Goal: Contribute content: Contribute content

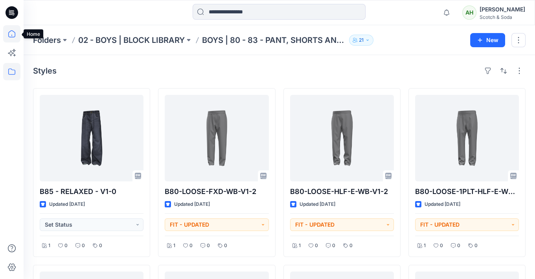
click at [11, 29] on icon at bounding box center [11, 33] width 17 height 17
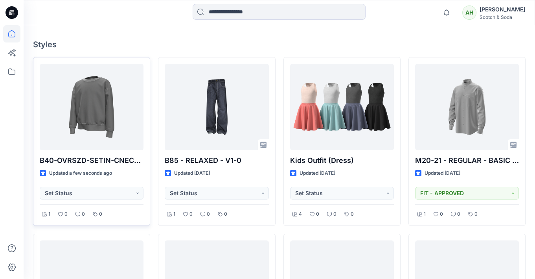
scroll to position [226, 0]
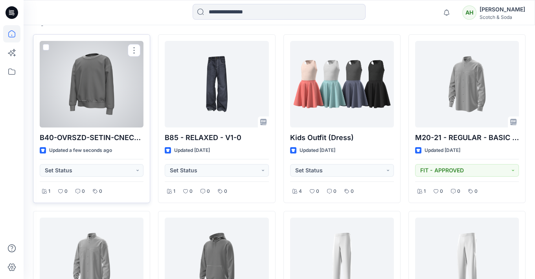
click at [103, 87] on div at bounding box center [92, 84] width 104 height 86
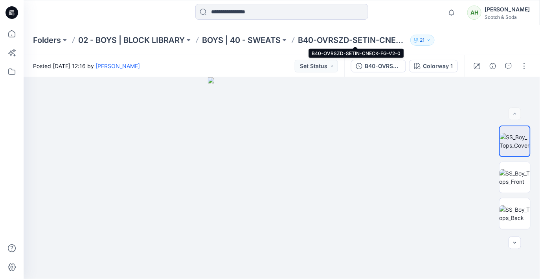
click at [365, 39] on p "B40-OVRSZD-SETIN-CNECK-FG-V2-0" at bounding box center [352, 40] width 109 height 11
click at [273, 41] on p "BOYS | 40 - SWEATS" at bounding box center [241, 40] width 79 height 11
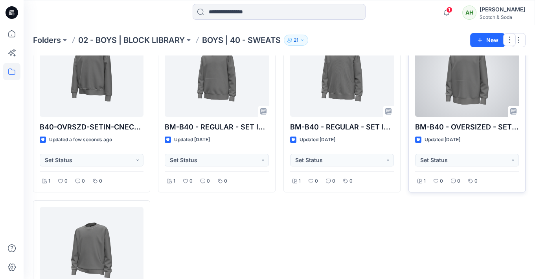
scroll to position [59, 0]
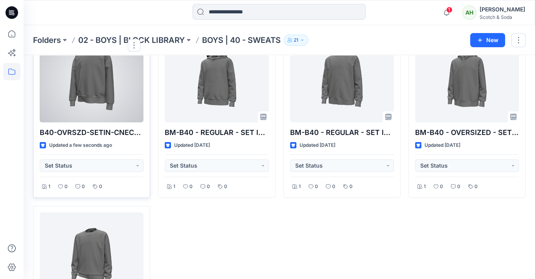
click at [96, 97] on div at bounding box center [92, 79] width 104 height 86
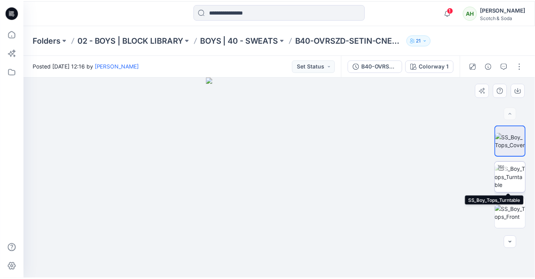
scroll to position [143, 0]
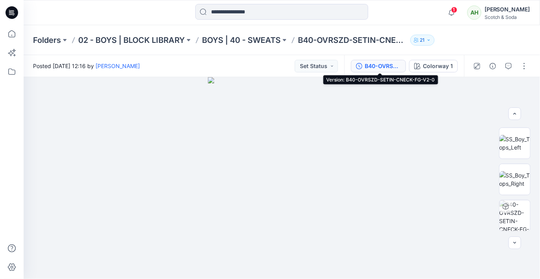
click at [381, 65] on div "B40-OVRSZD-SETIN-CNECK-FG-V2-0" at bounding box center [383, 66] width 36 height 9
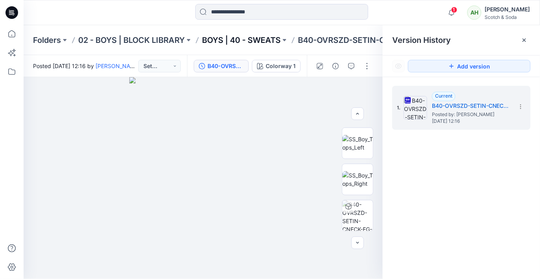
click at [270, 39] on p "BOYS | 40 - SWEATS" at bounding box center [241, 40] width 79 height 11
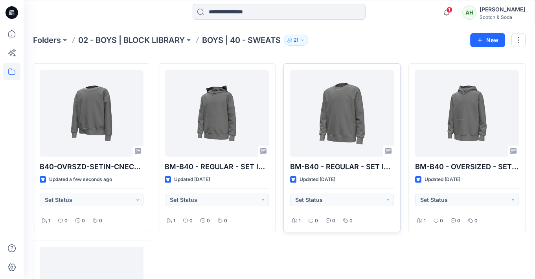
scroll to position [24, 0]
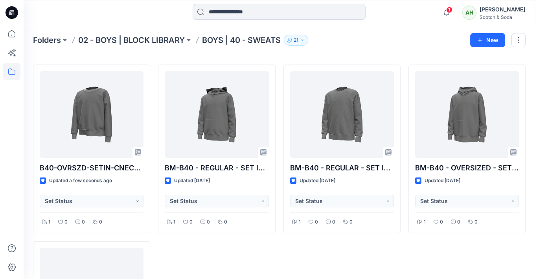
click at [304, 40] on icon "button" at bounding box center [302, 40] width 5 height 5
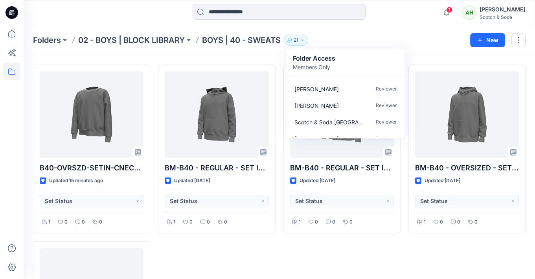
scroll to position [287, 0]
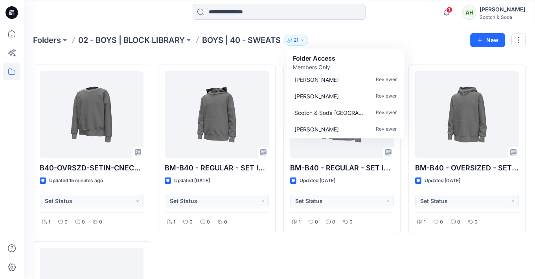
click at [399, 39] on div "Folders 02 - BOYS | BLOCK LIBRARY BOYS | 40 - SWEATS 21 Folder Access Members O…" at bounding box center [248, 40] width 431 height 11
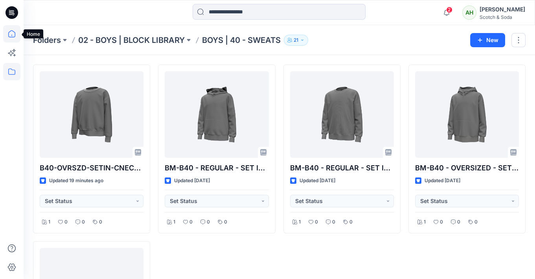
click at [11, 34] on icon at bounding box center [11, 33] width 17 height 17
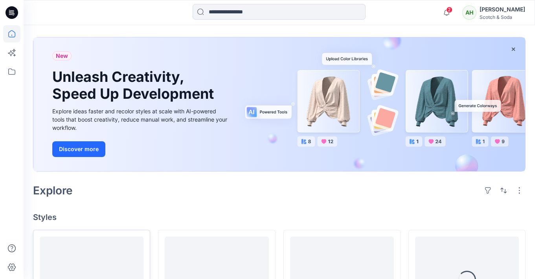
scroll to position [138, 0]
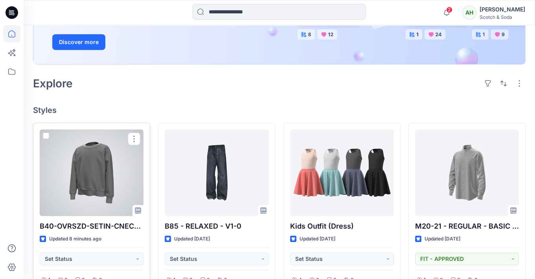
click at [100, 152] on div at bounding box center [92, 172] width 104 height 86
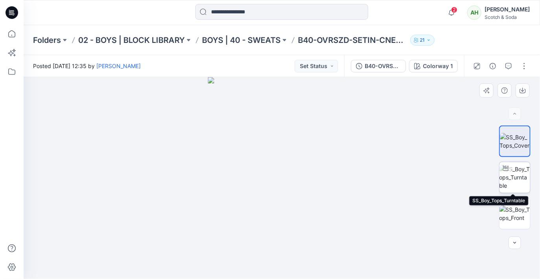
click at [521, 178] on img at bounding box center [514, 177] width 31 height 25
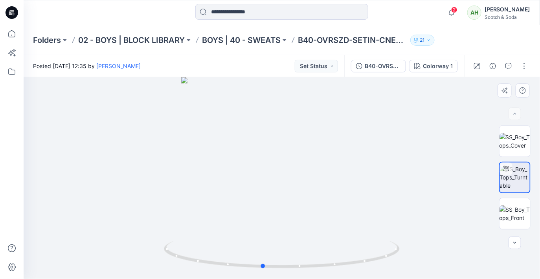
drag, startPoint x: 381, startPoint y: 171, endPoint x: 370, endPoint y: 164, distance: 12.9
click at [361, 173] on div at bounding box center [282, 178] width 516 height 202
click at [459, 12] on icon "button" at bounding box center [451, 13] width 15 height 16
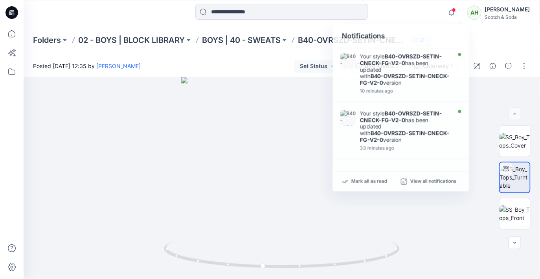
click at [409, 18] on div at bounding box center [281, 12] width 258 height 17
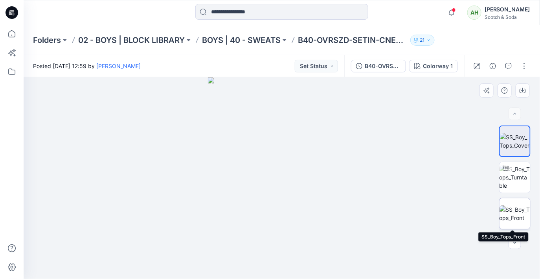
click at [517, 207] on img at bounding box center [514, 213] width 31 height 17
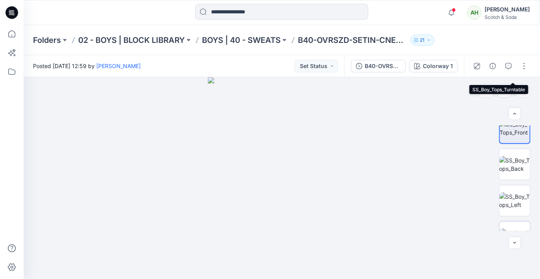
scroll to position [122, 0]
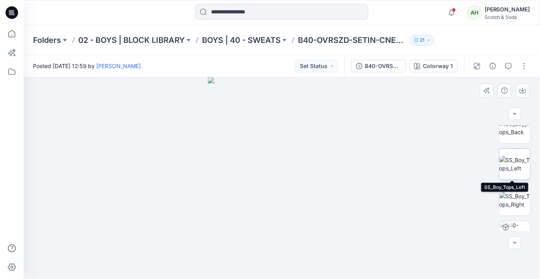
click at [515, 168] on img at bounding box center [514, 164] width 31 height 17
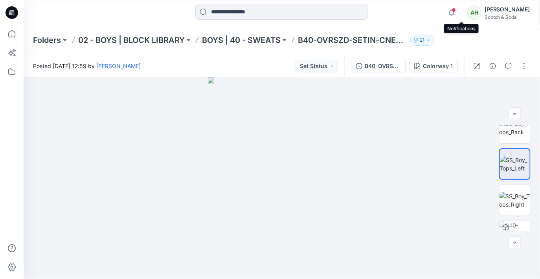
click at [456, 11] on span at bounding box center [454, 10] width 4 height 4
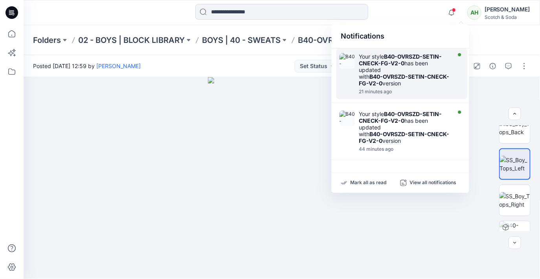
click at [418, 58] on strong "B40-OVRSZD-SETIN-CNECK-FG-V2-0" at bounding box center [400, 59] width 83 height 13
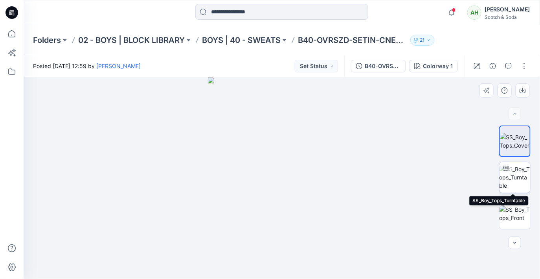
click at [512, 179] on img at bounding box center [514, 177] width 31 height 25
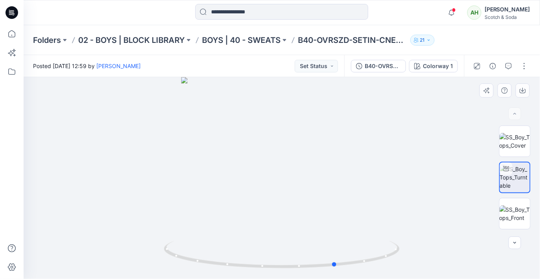
drag, startPoint x: 421, startPoint y: 178, endPoint x: 476, endPoint y: 174, distance: 54.7
click at [476, 174] on div at bounding box center [282, 178] width 516 height 202
click at [251, 39] on p "BOYS | 40 - SWEATS" at bounding box center [241, 40] width 79 height 11
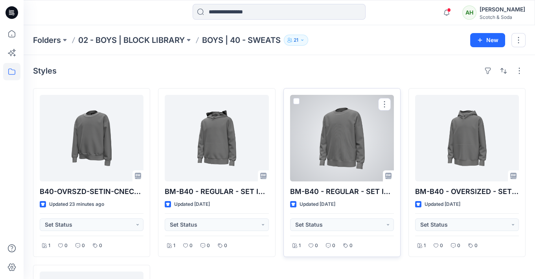
click at [324, 130] on div at bounding box center [342, 138] width 104 height 86
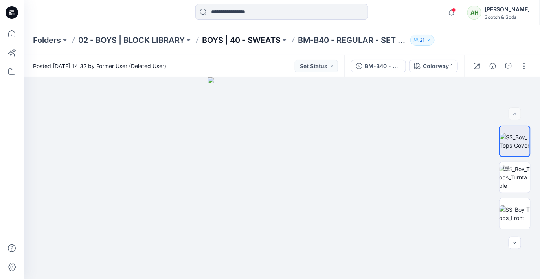
click at [240, 41] on p "BOYS | 40 - SWEATS" at bounding box center [241, 40] width 79 height 11
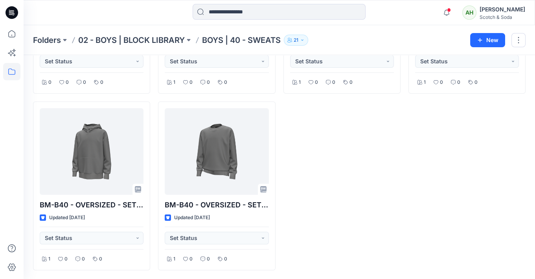
scroll to position [163, 0]
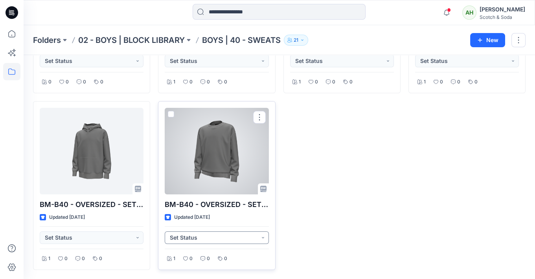
click at [255, 237] on button "Set Status" at bounding box center [217, 237] width 104 height 13
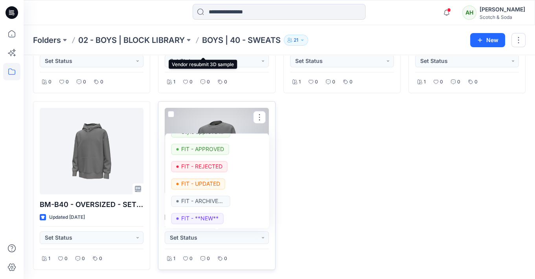
scroll to position [133, 0]
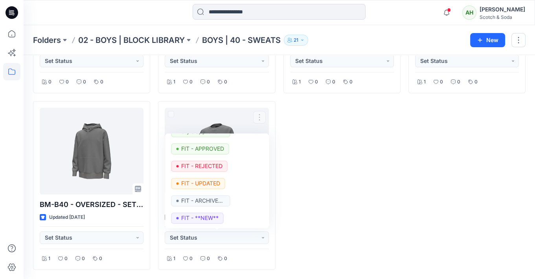
click at [354, 187] on div "BM-B40 - REGULAR - SET IN - HOODIE - F.G - V1.0 Updated 2 years ago Set Status …" at bounding box center [341, 97] width 117 height 345
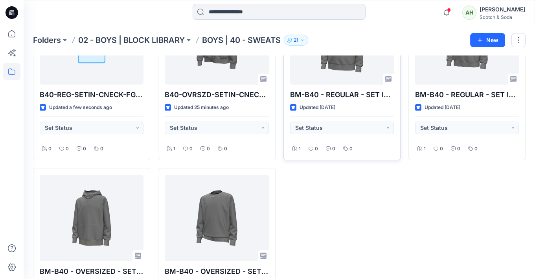
scroll to position [0, 0]
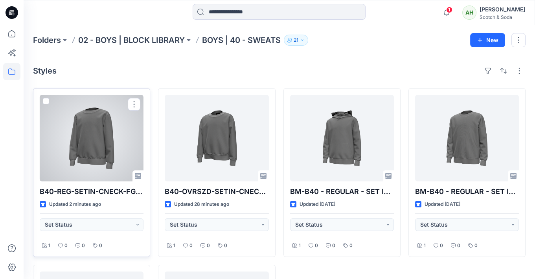
click at [128, 142] on div at bounding box center [92, 138] width 104 height 86
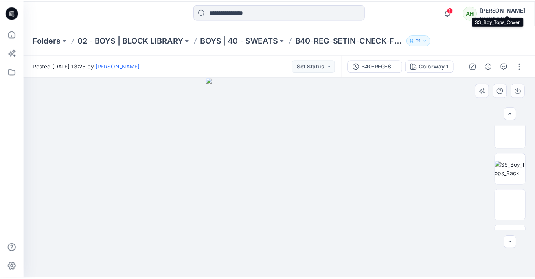
scroll to position [143, 0]
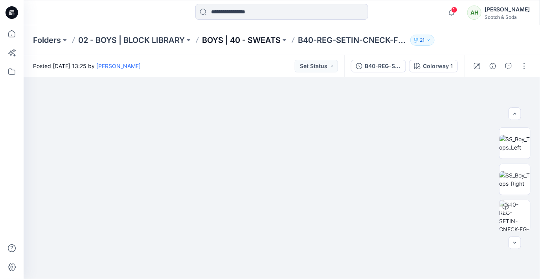
click at [270, 39] on p "BOYS | 40 - SWEATS" at bounding box center [241, 40] width 79 height 11
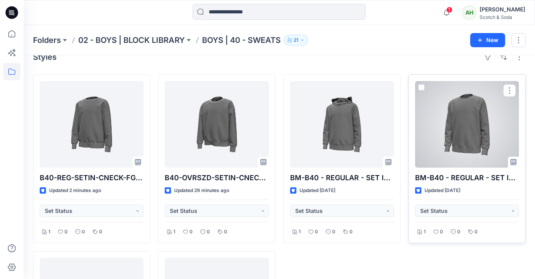
scroll to position [12, 0]
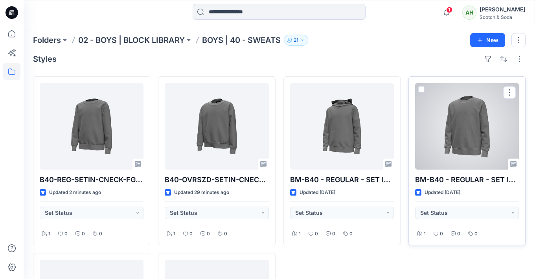
click at [459, 121] on div at bounding box center [467, 126] width 104 height 86
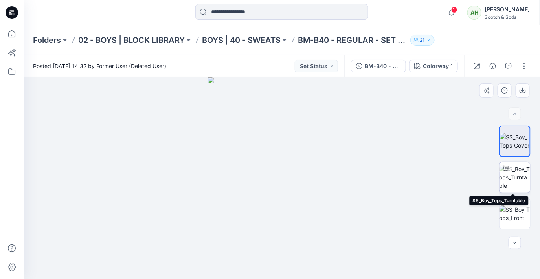
click at [517, 175] on img at bounding box center [514, 177] width 31 height 25
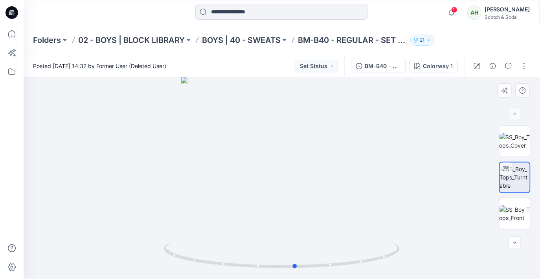
drag, startPoint x: 372, startPoint y: 161, endPoint x: 152, endPoint y: 162, distance: 220.0
click at [152, 162] on div at bounding box center [282, 178] width 516 height 202
click at [249, 42] on p "BOYS | 40 - SWEATS" at bounding box center [241, 40] width 79 height 11
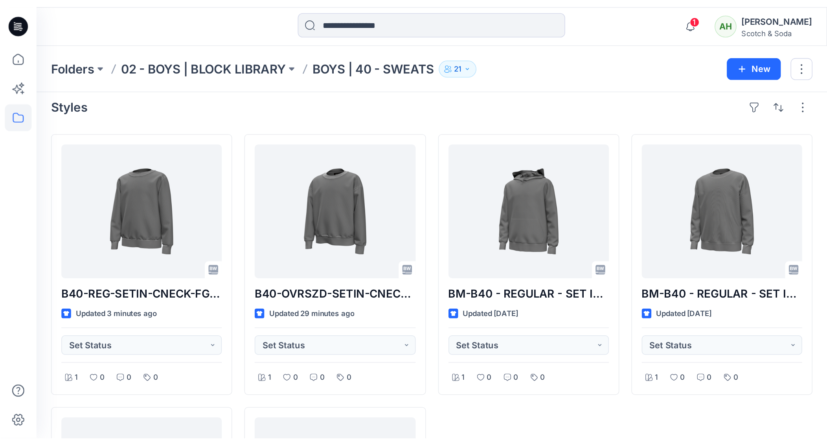
scroll to position [6, 0]
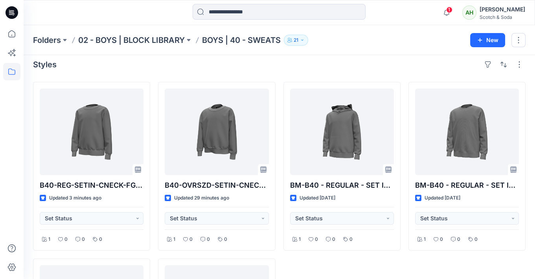
drag, startPoint x: 536, startPoint y: 278, endPoint x: 541, endPoint y: 284, distance: 8.1
click at [535, 278] on html "1 Notifications Your style B40-REG-SETIN-CNECK-FG-V2-0 is ready 2 minutes ago Y…" at bounding box center [267, 215] width 535 height 442
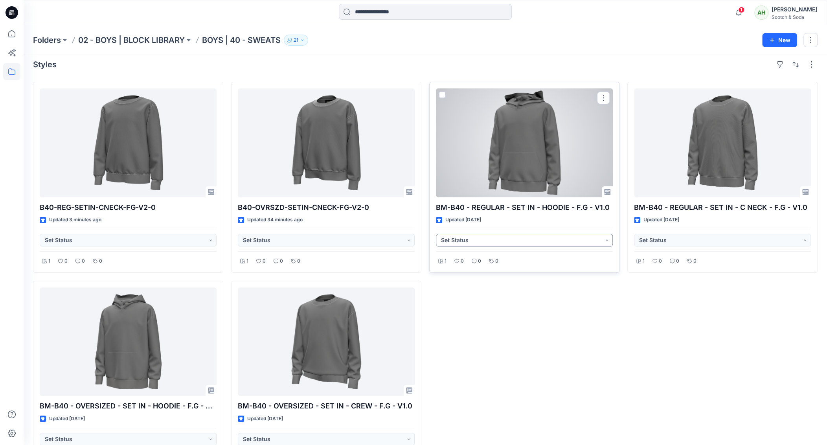
click at [539, 240] on button "Set Status" at bounding box center [524, 240] width 177 height 13
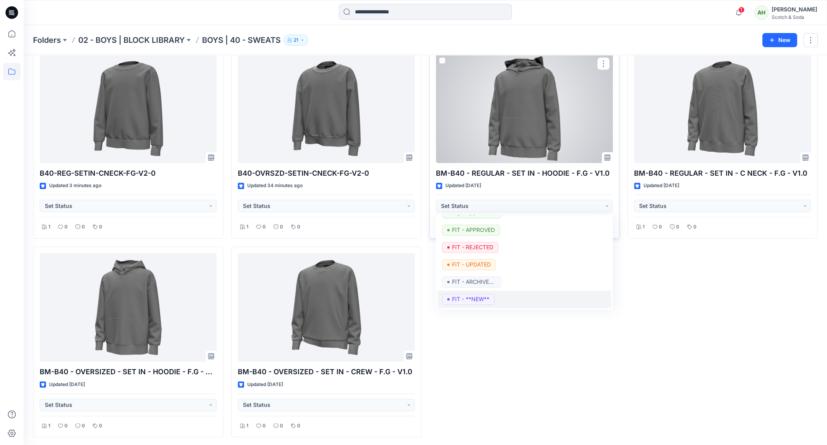
scroll to position [42, 0]
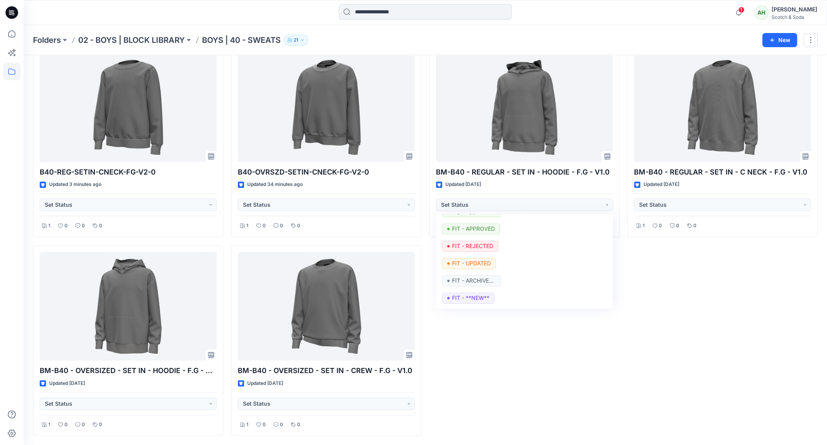
drag, startPoint x: 549, startPoint y: 350, endPoint x: 563, endPoint y: 353, distance: 14.5
click at [539, 278] on div "BM-B40 - REGULAR - SET IN - HOODIE - F.G - V1.0 Updated 2 years ago Set Status …" at bounding box center [524, 240] width 190 height 389
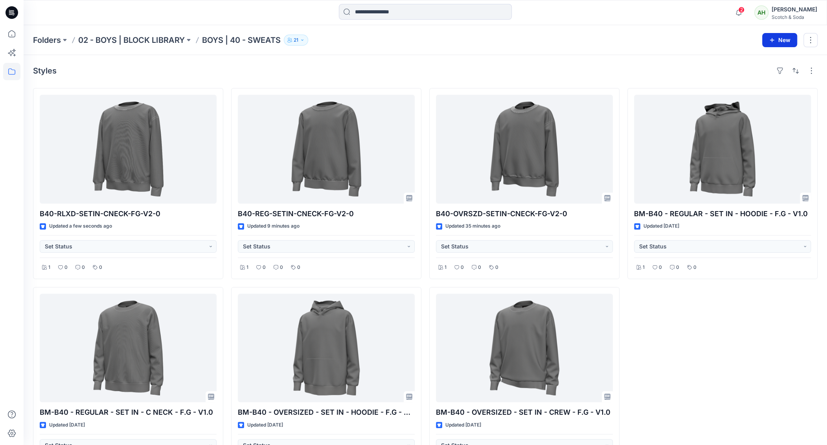
click at [779, 43] on button "New" at bounding box center [779, 40] width 35 height 14
click at [767, 74] on p "New Folder" at bounding box center [756, 75] width 29 height 8
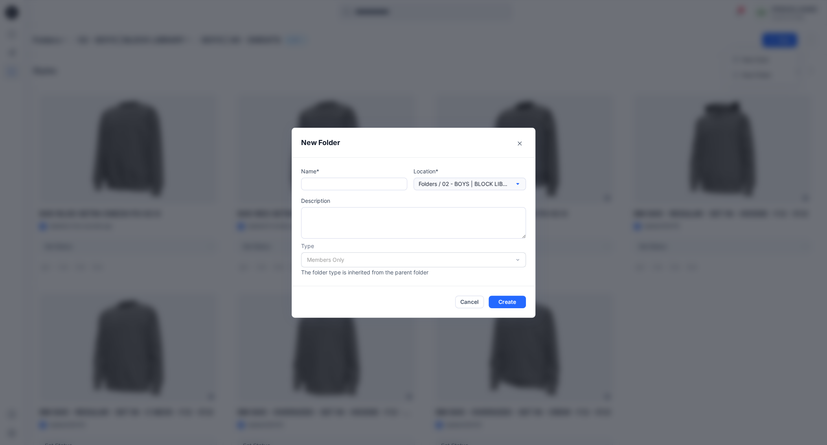
click at [518, 183] on icon "button" at bounding box center [517, 184] width 6 height 6
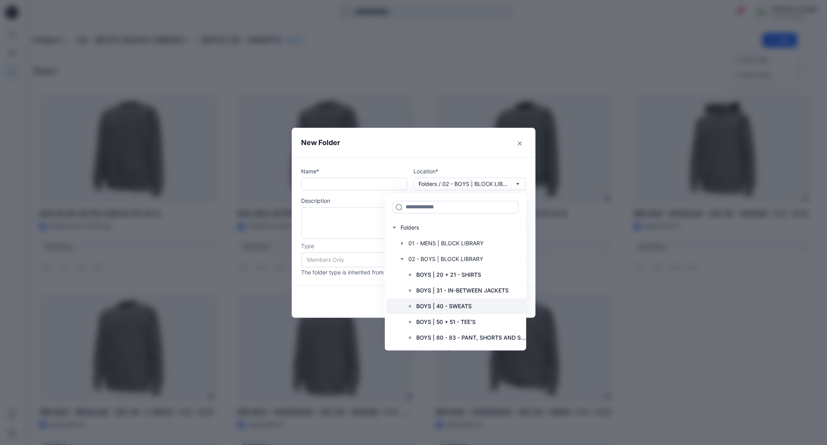
click at [459, 304] on p "BOYS | 40 - SWEATS" at bounding box center [443, 305] width 55 height 9
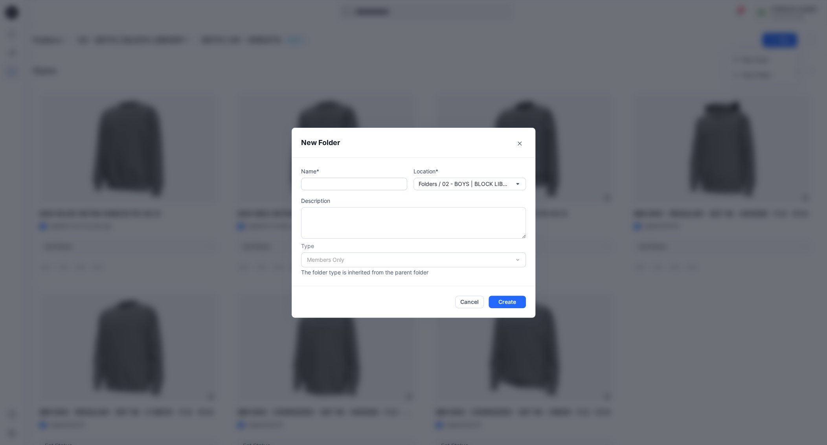
click at [341, 184] on input "text" at bounding box center [354, 184] width 106 height 13
type input "**********"
click at [341, 219] on textarea at bounding box center [413, 222] width 225 height 31
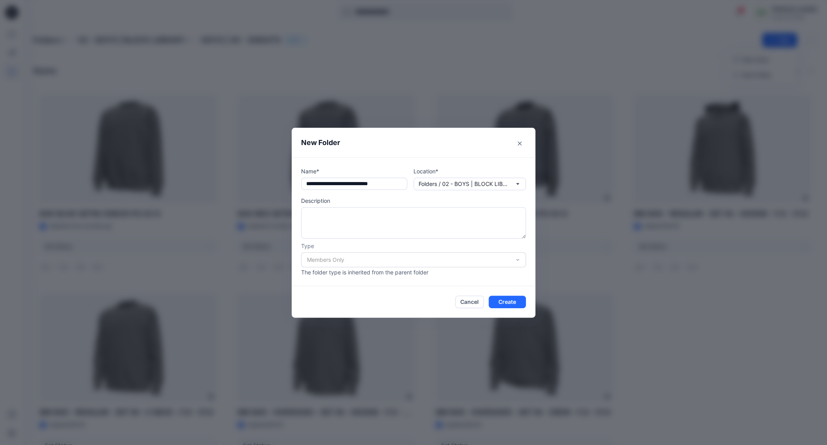
click at [519, 263] on div "Members Only" at bounding box center [413, 259] width 225 height 15
click at [519, 261] on div "Members Only" at bounding box center [413, 259] width 225 height 15
click at [506, 298] on button "Create" at bounding box center [506, 301] width 37 height 13
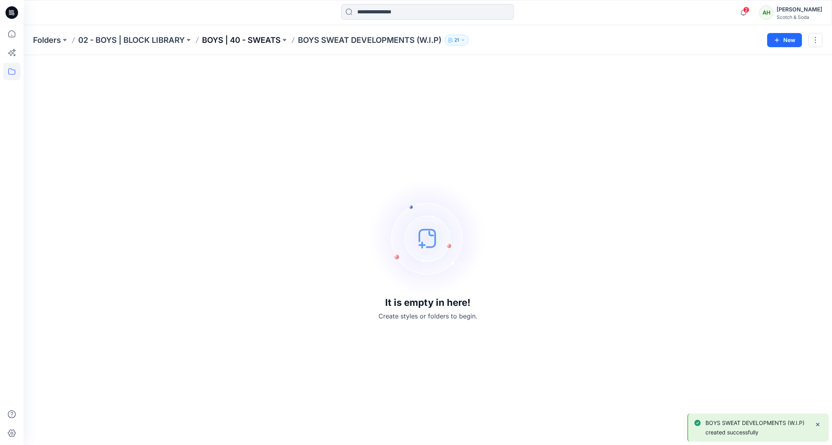
click at [267, 41] on p "BOYS | 40 - SWEATS" at bounding box center [241, 40] width 79 height 11
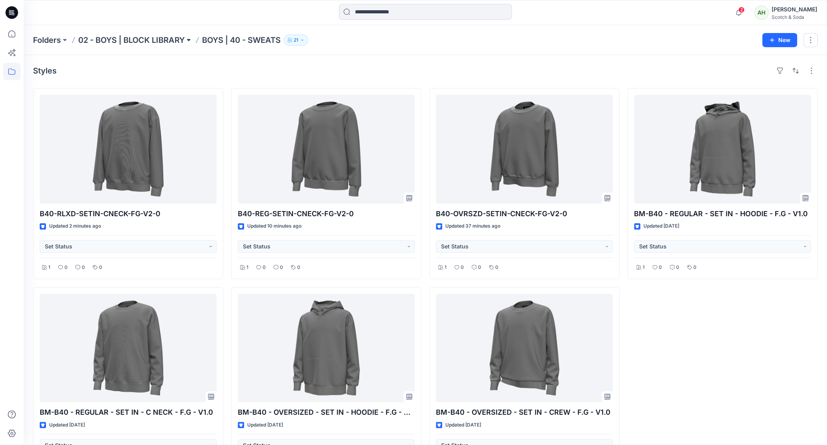
click at [187, 38] on button at bounding box center [189, 40] width 8 height 11
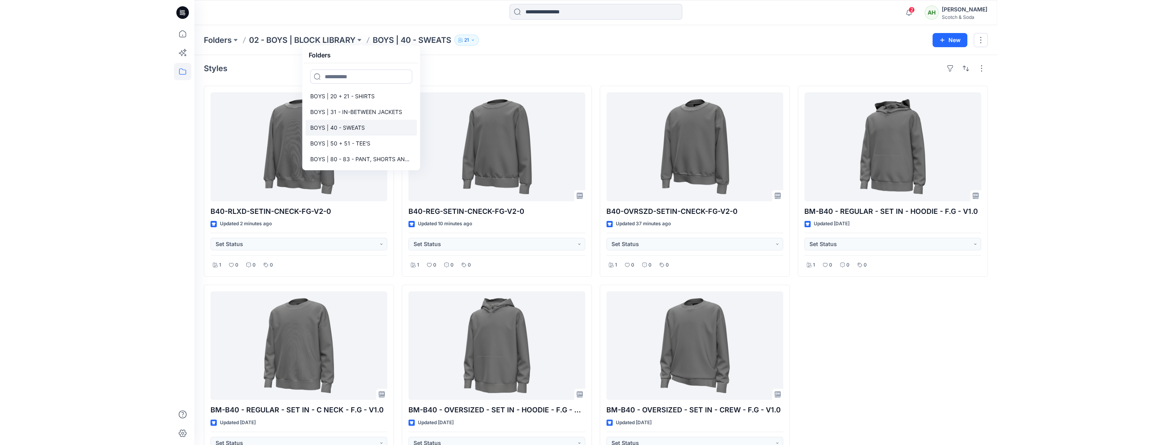
scroll to position [3, 0]
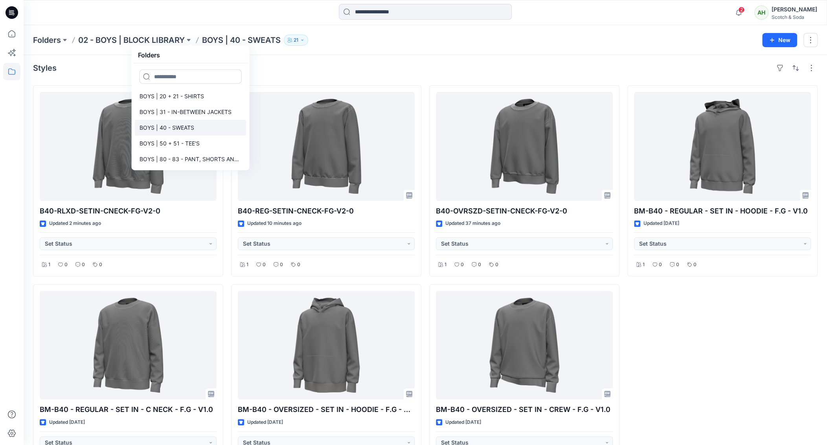
click at [181, 125] on p "BOYS | 40 - SWEATS" at bounding box center [166, 127] width 55 height 9
click at [183, 127] on p "BOYS | 40 - SWEATS" at bounding box center [166, 127] width 55 height 9
click at [150, 127] on p "BOYS | 40 - SWEATS" at bounding box center [166, 127] width 55 height 9
drag, startPoint x: 321, startPoint y: 56, endPoint x: 325, endPoint y: 57, distance: 4.1
click at [322, 57] on div "Folders 02 - BOYS | BLOCK LIBRARY Folders BOYS | 20 + 21 - SHIRTS BOYS | 31 - I…" at bounding box center [425, 253] width 803 height 462
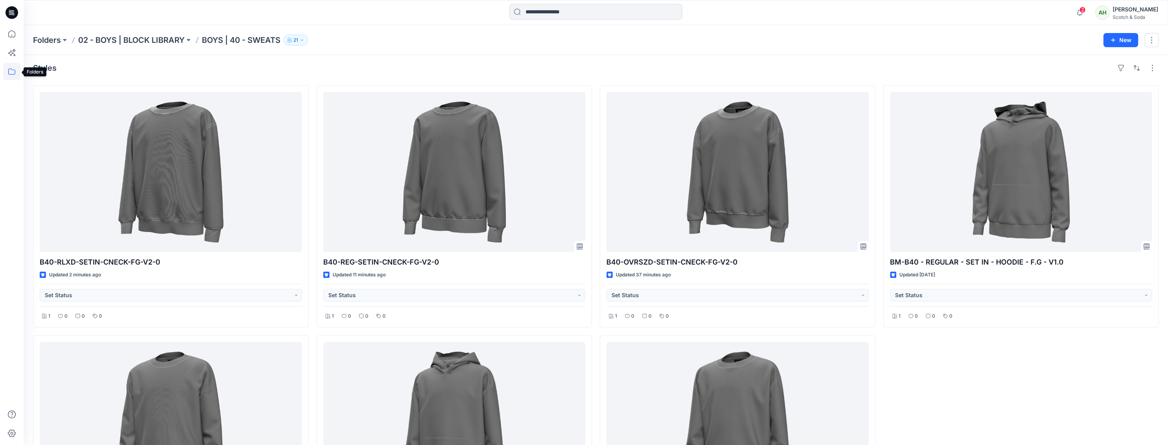
click at [12, 74] on icon at bounding box center [11, 71] width 17 height 17
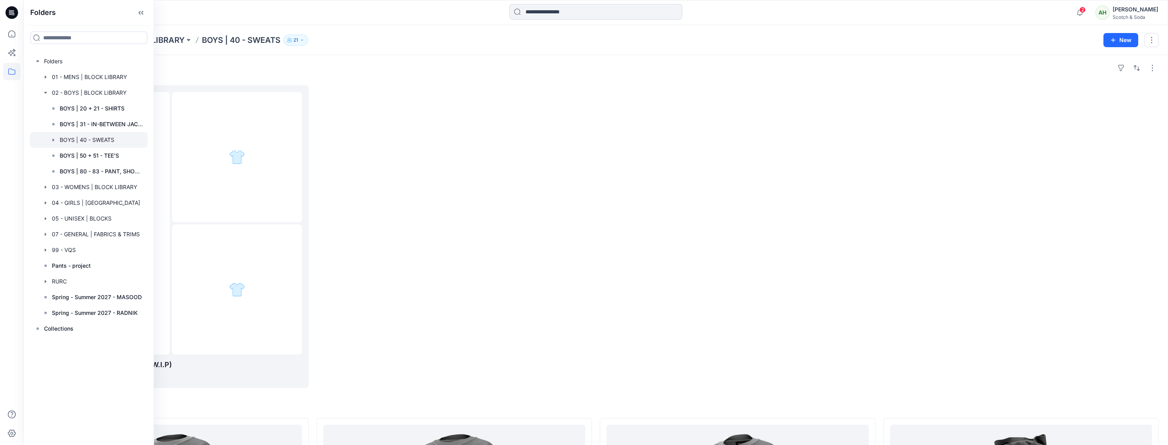
click at [54, 141] on icon "button" at bounding box center [53, 140] width 6 height 6
click at [463, 155] on div at bounding box center [455, 236] width 276 height 303
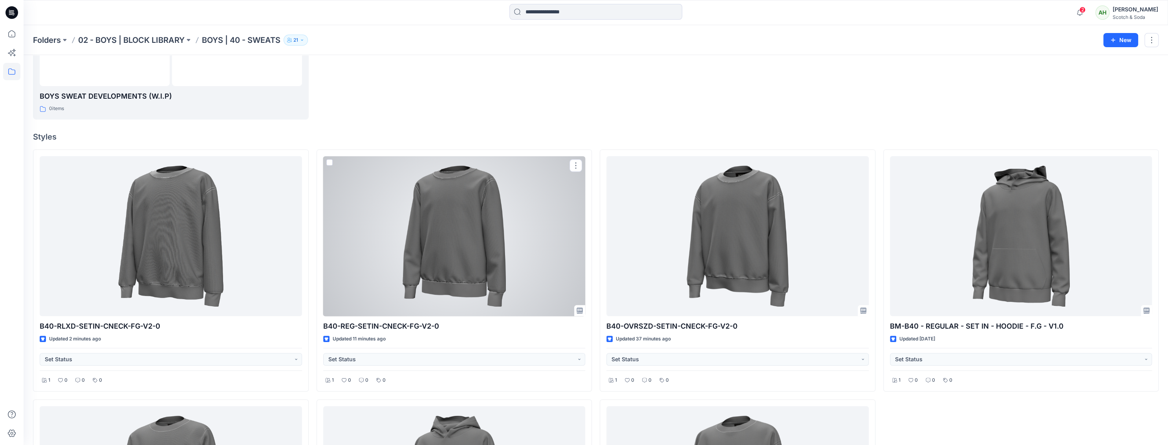
scroll to position [248, 0]
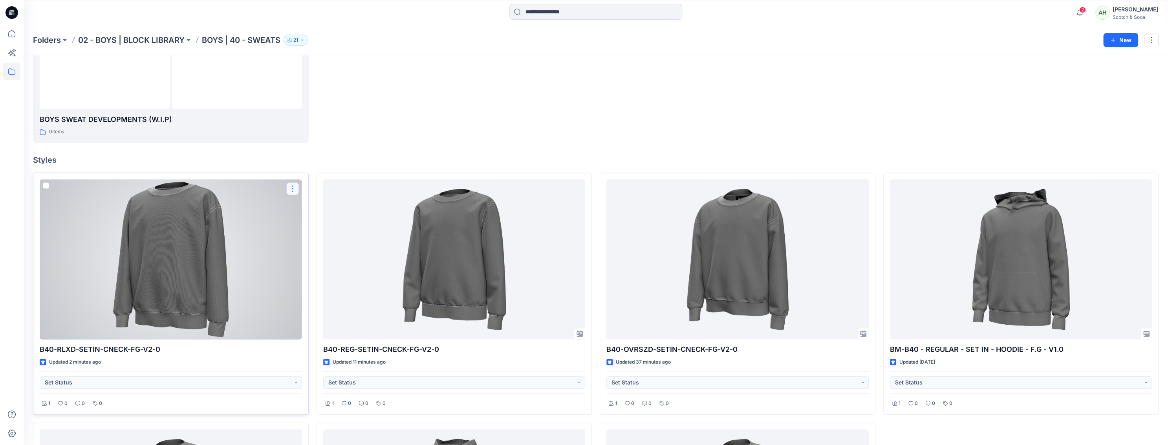
click at [295, 188] on button "button" at bounding box center [292, 188] width 13 height 13
click at [314, 263] on p "Move to" at bounding box center [312, 265] width 21 height 8
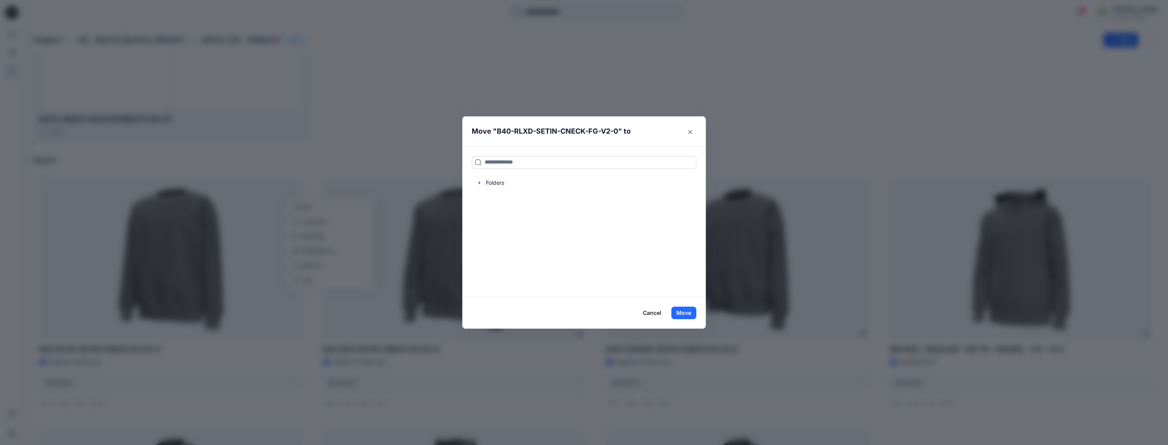
click at [503, 163] on input at bounding box center [584, 162] width 225 height 13
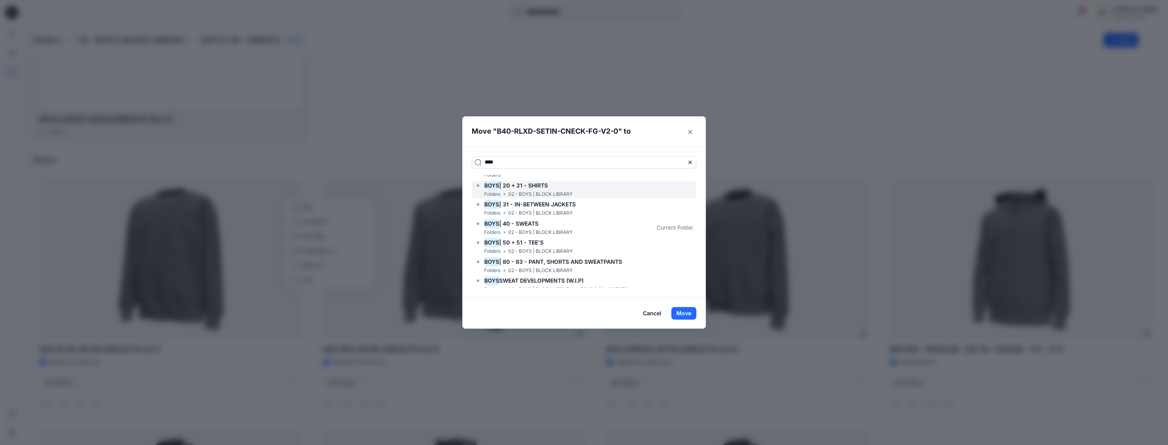
scroll to position [19, 0]
type input "****"
click at [554, 274] on span "SWEAT DEVELOPMENTS (W.I.P)" at bounding box center [541, 274] width 84 height 7
click at [690, 314] on button "Move" at bounding box center [683, 313] width 25 height 13
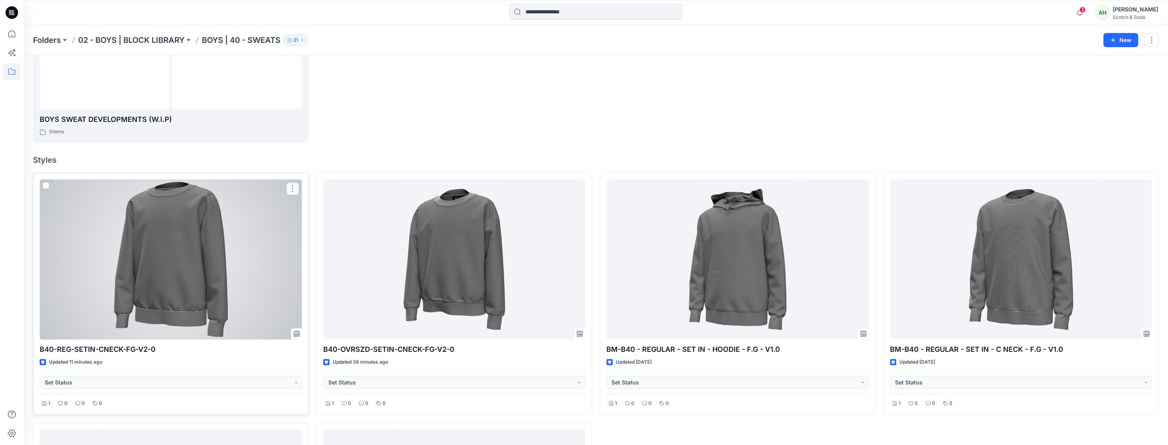
click at [293, 188] on button "button" at bounding box center [292, 188] width 13 height 13
click at [319, 264] on p "Move to" at bounding box center [312, 265] width 21 height 8
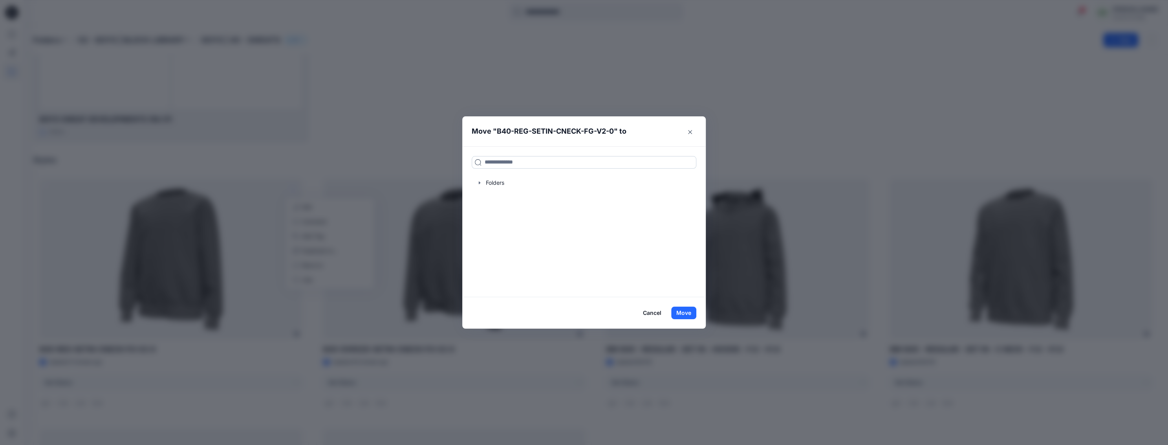
click at [555, 160] on input at bounding box center [584, 162] width 225 height 13
type input "*******"
click at [544, 180] on span "EAT DEVELOPMENTS (W.I.P)" at bounding box center [547, 179] width 75 height 7
click at [690, 311] on button "Move" at bounding box center [683, 312] width 25 height 13
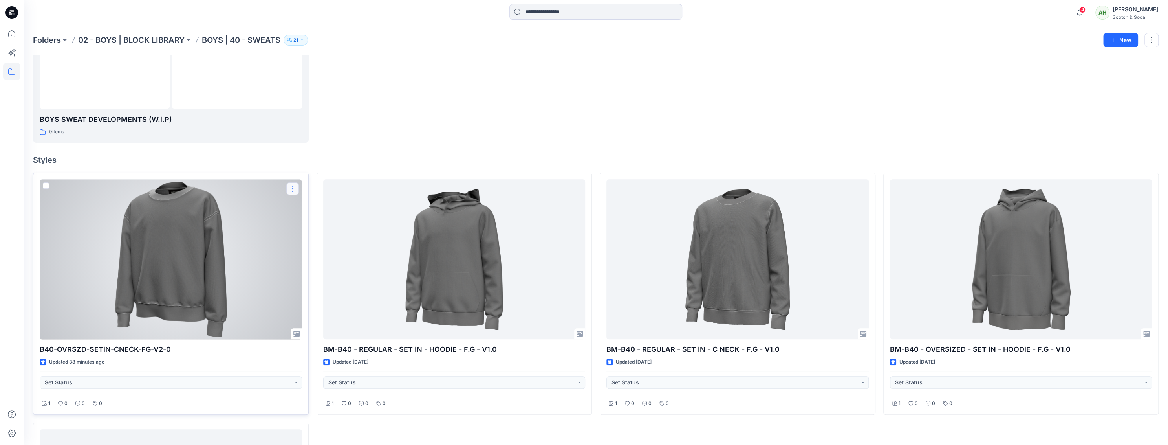
click at [288, 187] on button "button" at bounding box center [292, 188] width 13 height 13
click at [318, 266] on p "Move to" at bounding box center [312, 265] width 21 height 8
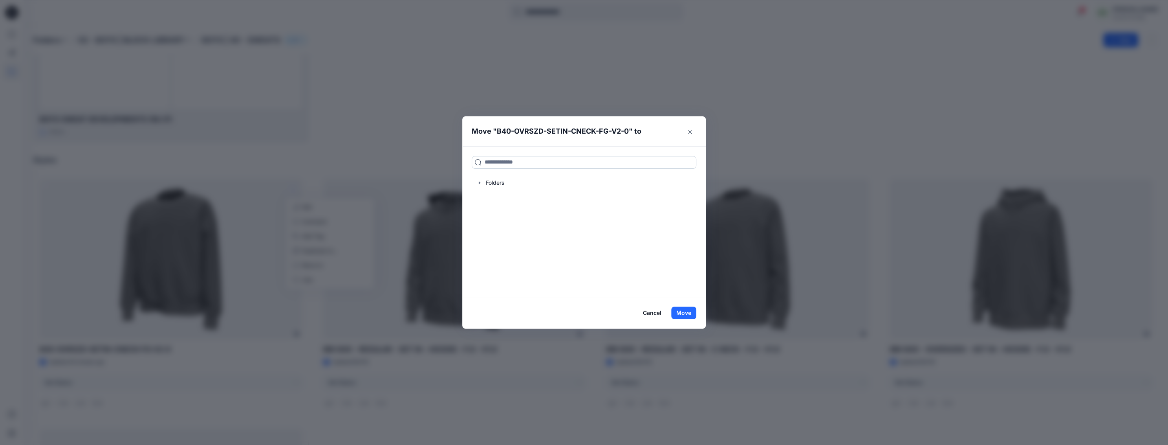
click at [536, 161] on input at bounding box center [584, 162] width 225 height 13
type input "*******"
click at [551, 181] on span "EAT DEVELOPMENTS (W.I.P)" at bounding box center [547, 179] width 75 height 7
click at [685, 312] on button "Move" at bounding box center [683, 312] width 25 height 13
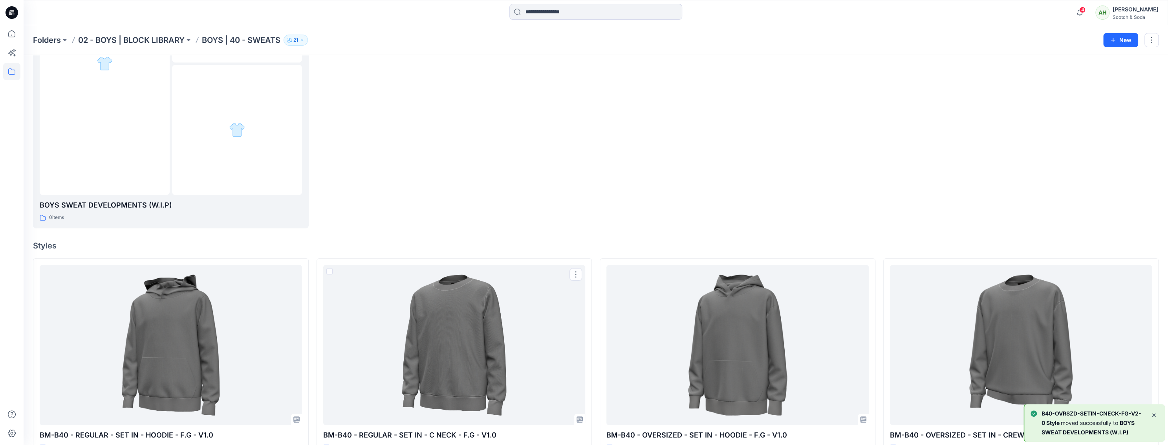
scroll to position [0, 0]
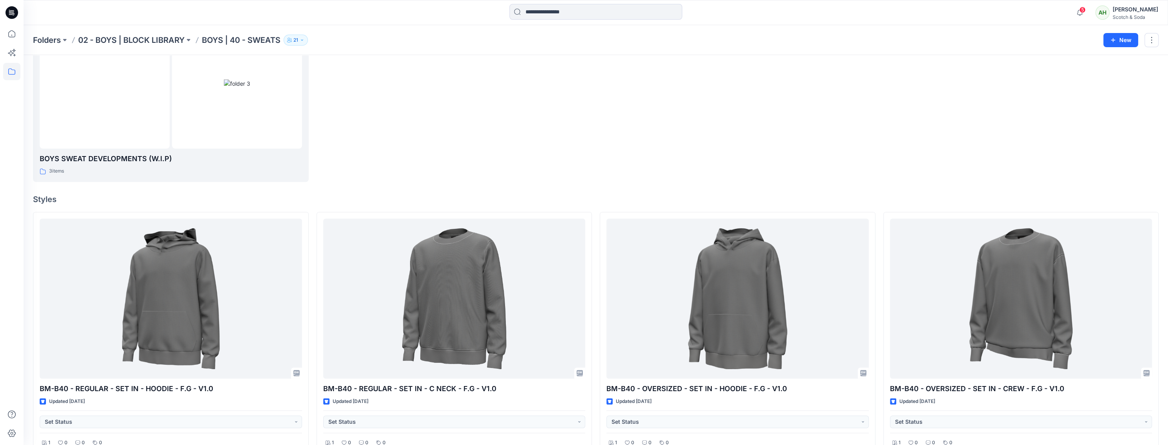
scroll to position [227, 0]
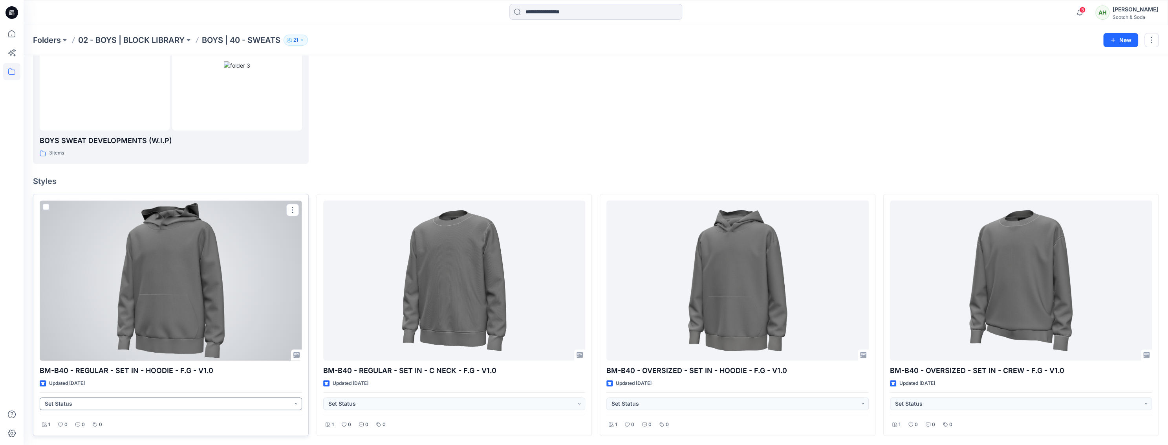
click at [297, 405] on button "Set Status" at bounding box center [171, 403] width 262 height 13
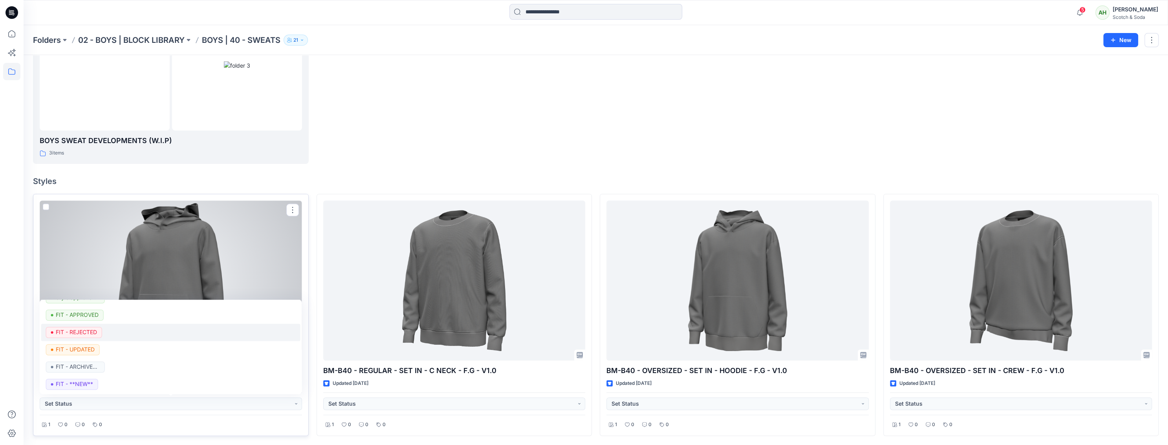
scroll to position [134, 0]
click at [88, 317] on p "FIT - APPROVED" at bounding box center [77, 314] width 43 height 10
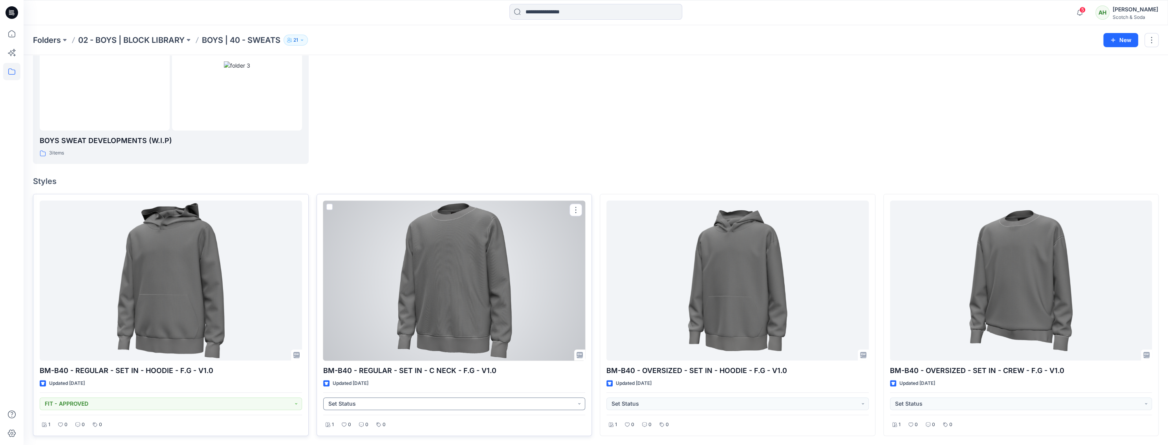
click at [580, 402] on button "Set Status" at bounding box center [454, 403] width 262 height 13
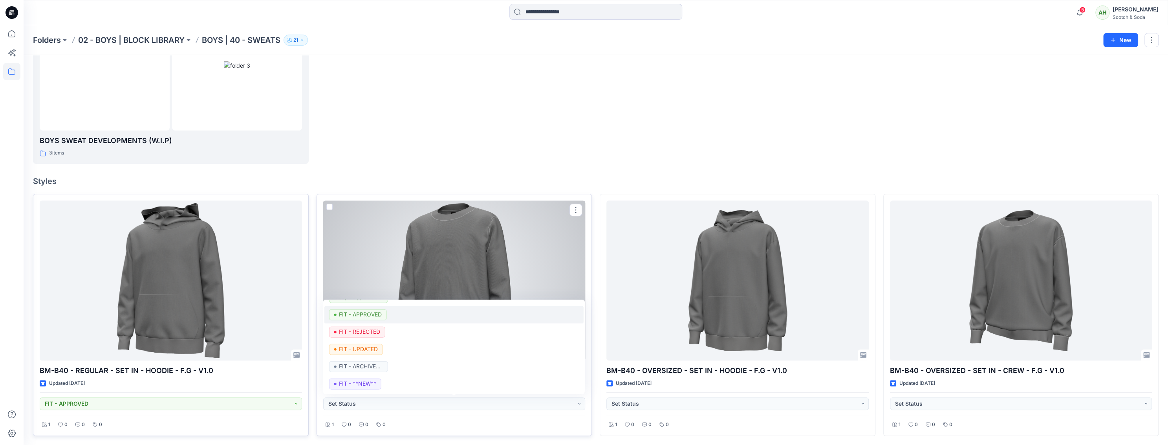
click at [370, 316] on p "FIT - APPROVED" at bounding box center [360, 314] width 43 height 10
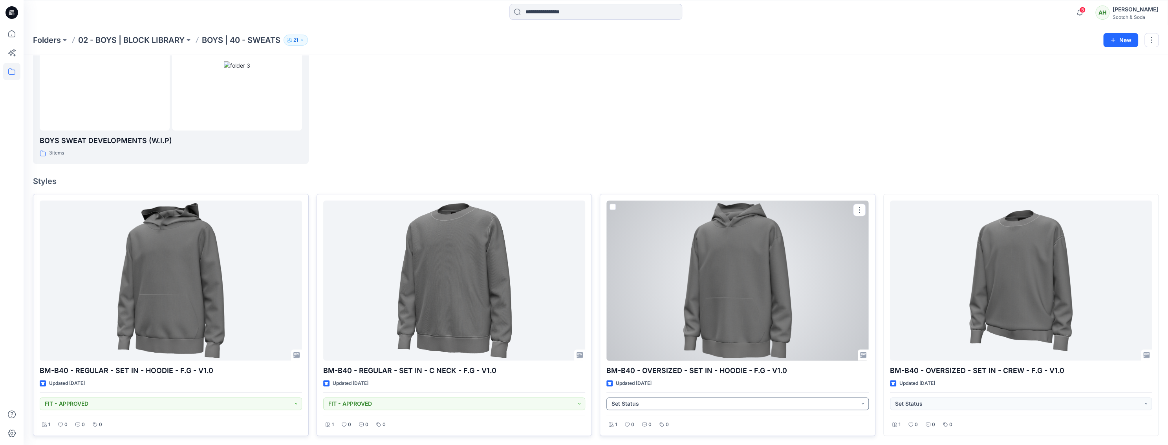
click at [860, 400] on button "Set Status" at bounding box center [738, 403] width 262 height 13
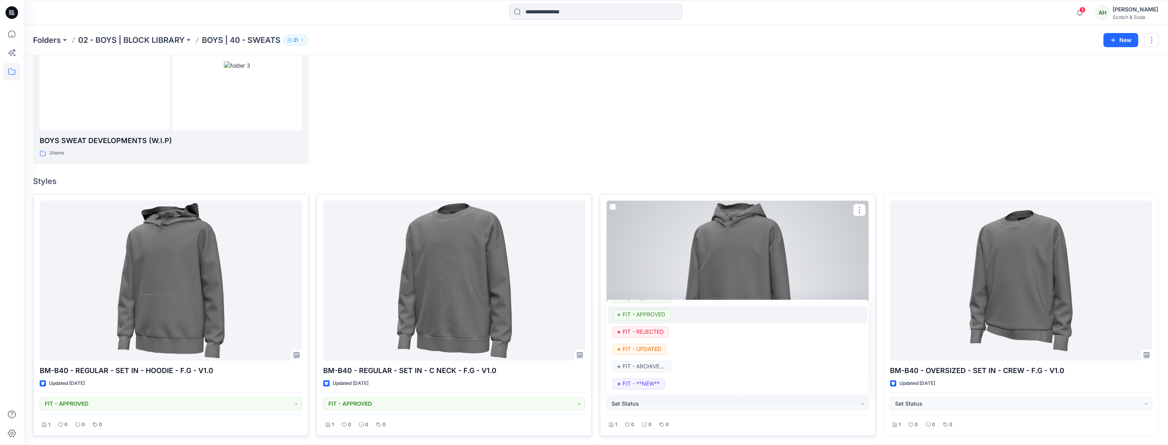
click at [653, 317] on p "FIT - APPROVED" at bounding box center [644, 314] width 43 height 10
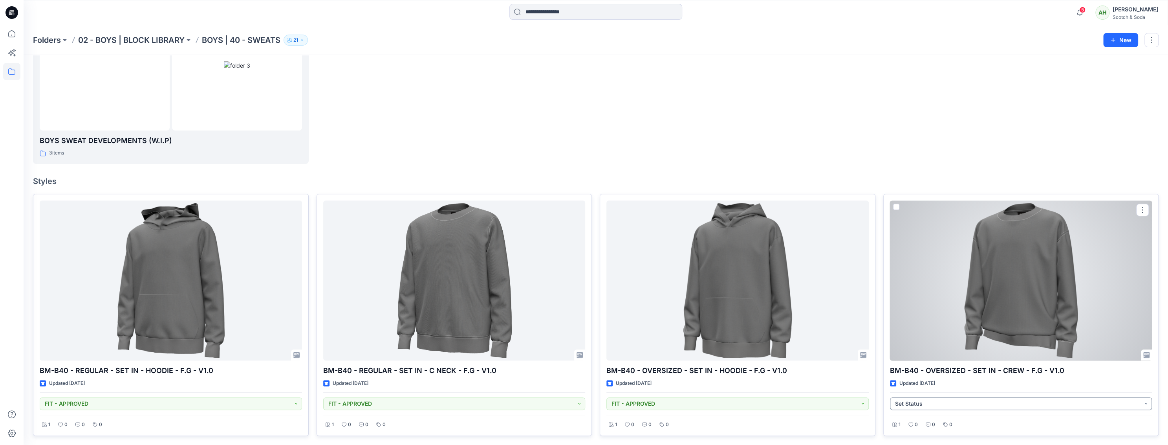
click at [1147, 403] on button "Set Status" at bounding box center [1021, 403] width 262 height 13
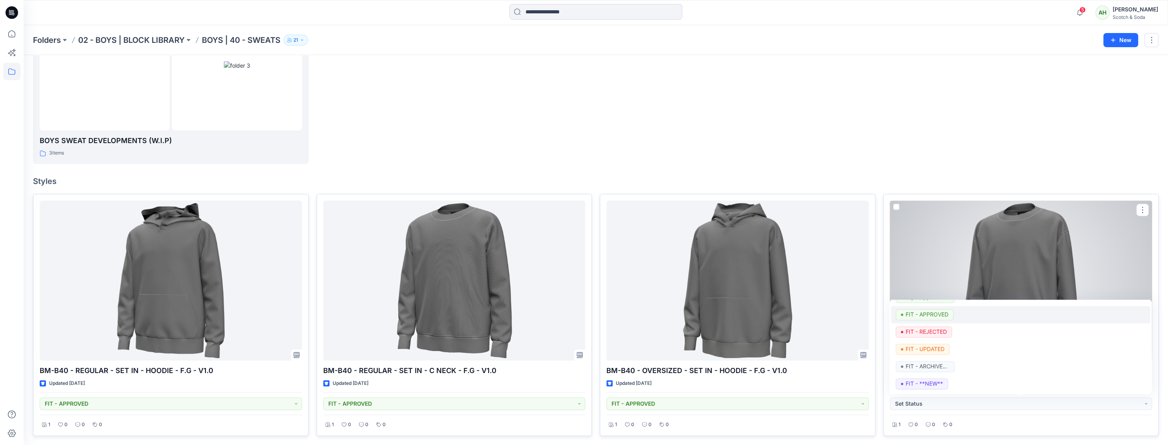
click at [935, 315] on p "FIT - APPROVED" at bounding box center [927, 314] width 43 height 10
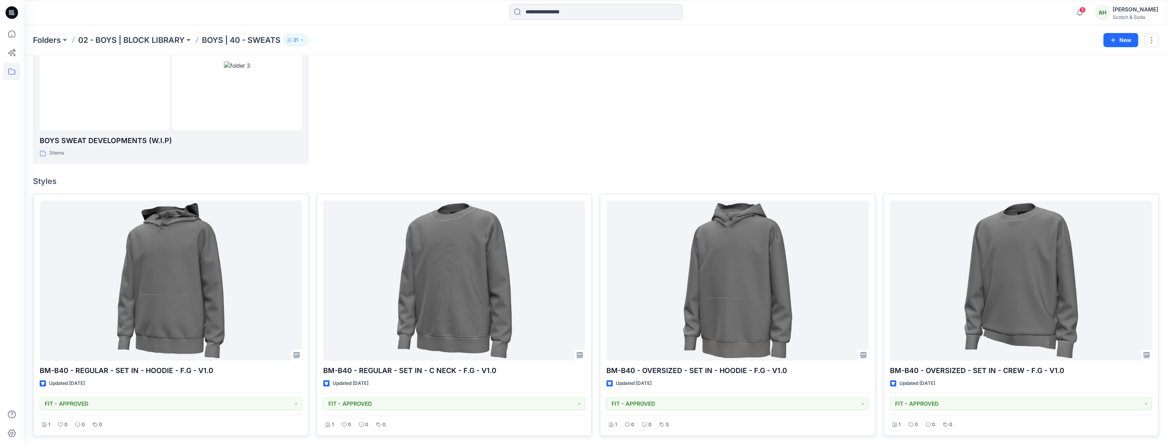
click at [798, 180] on h4 "Styles" at bounding box center [596, 180] width 1126 height 9
click at [1086, 12] on span "5" at bounding box center [1083, 10] width 6 height 6
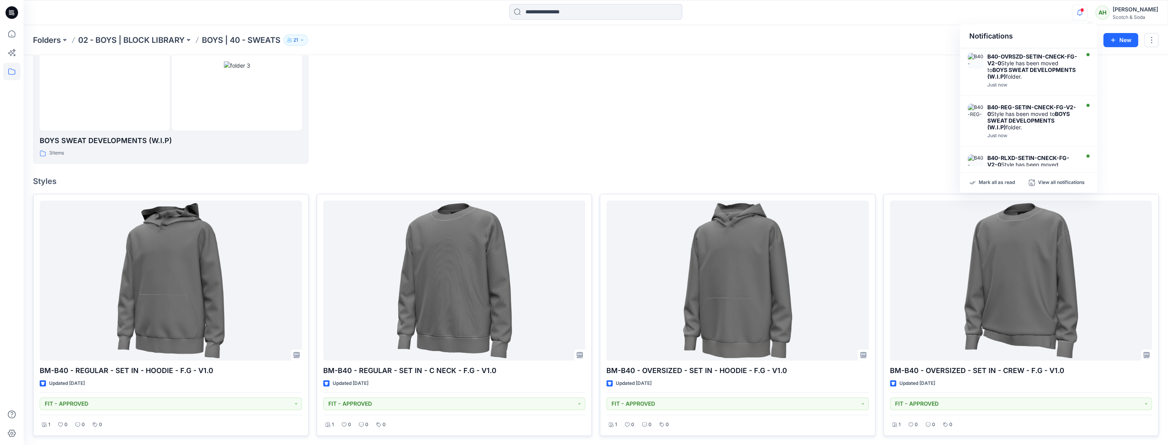
click at [812, 117] on div at bounding box center [738, 12] width 276 height 303
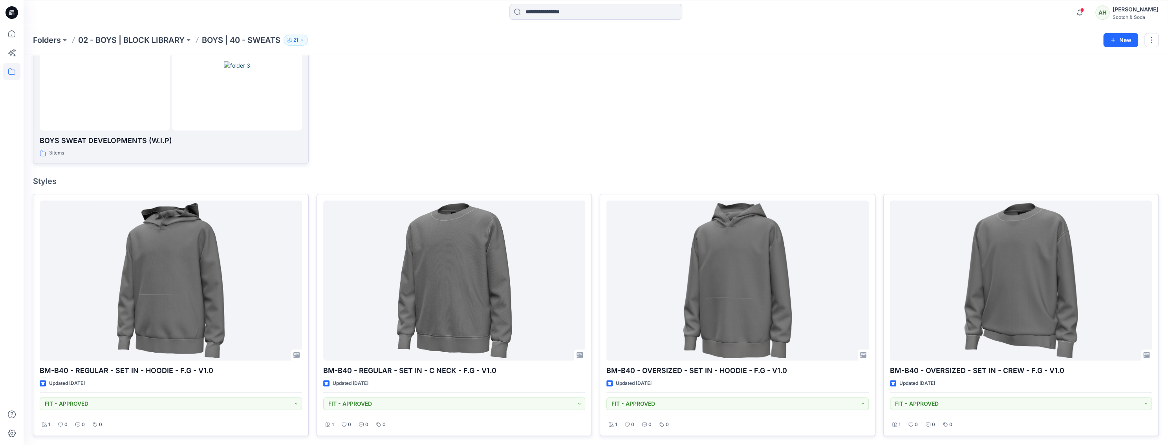
click at [228, 137] on p "BOYS SWEAT DEVELOPMENTS (W.I.P)" at bounding box center [171, 140] width 262 height 11
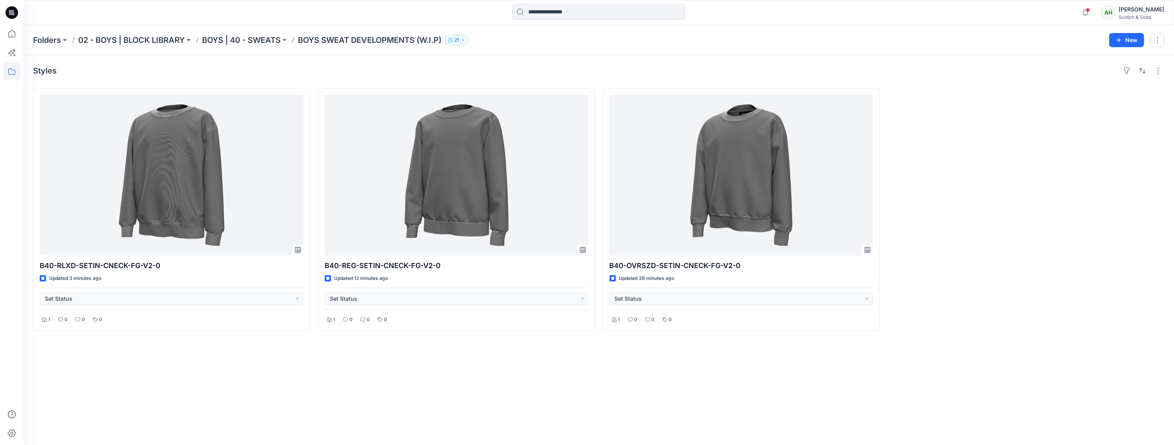
click at [459, 40] on p "21" at bounding box center [456, 40] width 5 height 9
drag, startPoint x: 619, startPoint y: 69, endPoint x: 636, endPoint y: 69, distance: 16.9
click at [620, 69] on div "Styles" at bounding box center [598, 70] width 1131 height 13
click at [1157, 72] on button "button" at bounding box center [1158, 70] width 13 height 13
click at [1156, 39] on button "button" at bounding box center [1157, 40] width 14 height 14
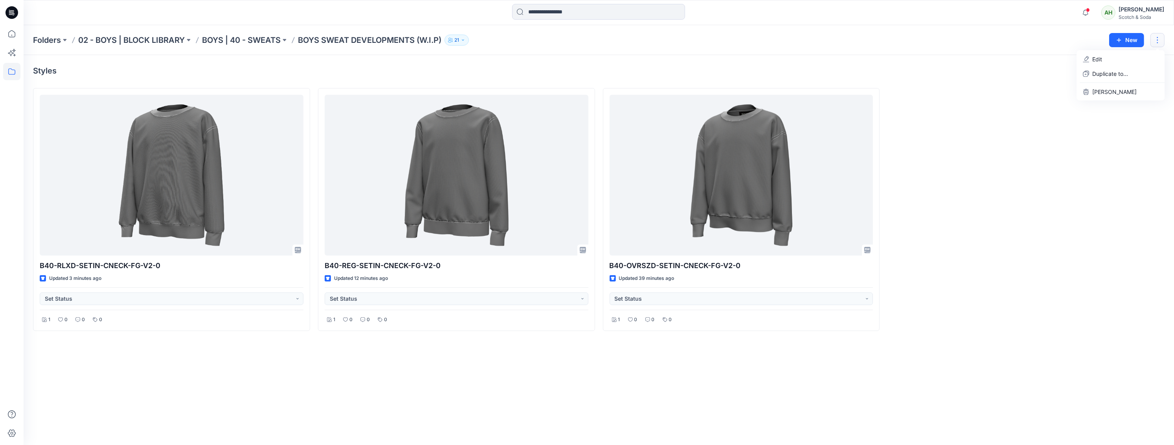
click at [1022, 76] on div "Styles" at bounding box center [598, 70] width 1131 height 13
click at [1151, 16] on div "Scotch & Soda" at bounding box center [1141, 17] width 46 height 6
click at [1074, 99] on p "Organization Settings" at bounding box center [1088, 104] width 56 height 15
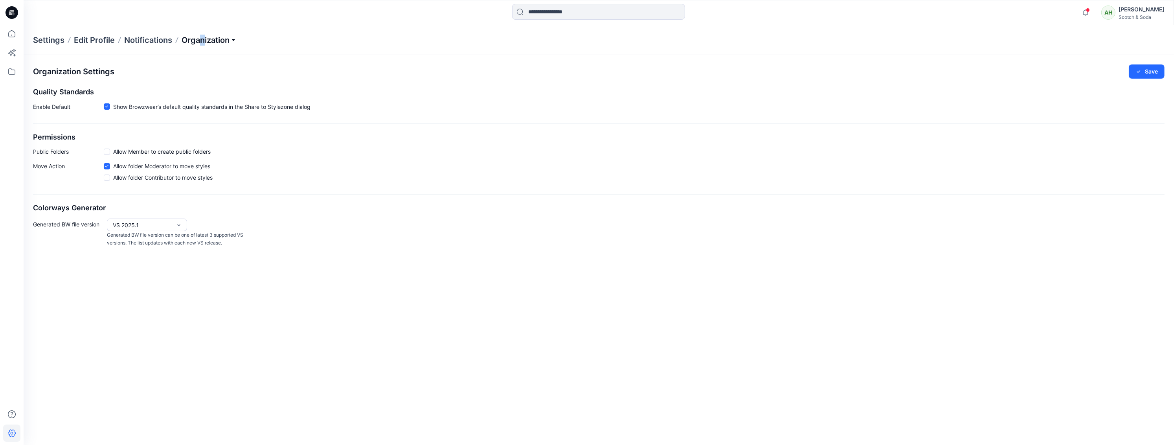
click at [203, 38] on p "Organization" at bounding box center [209, 40] width 55 height 11
click at [169, 136] on link "User Roles" at bounding box center [210, 137] width 115 height 16
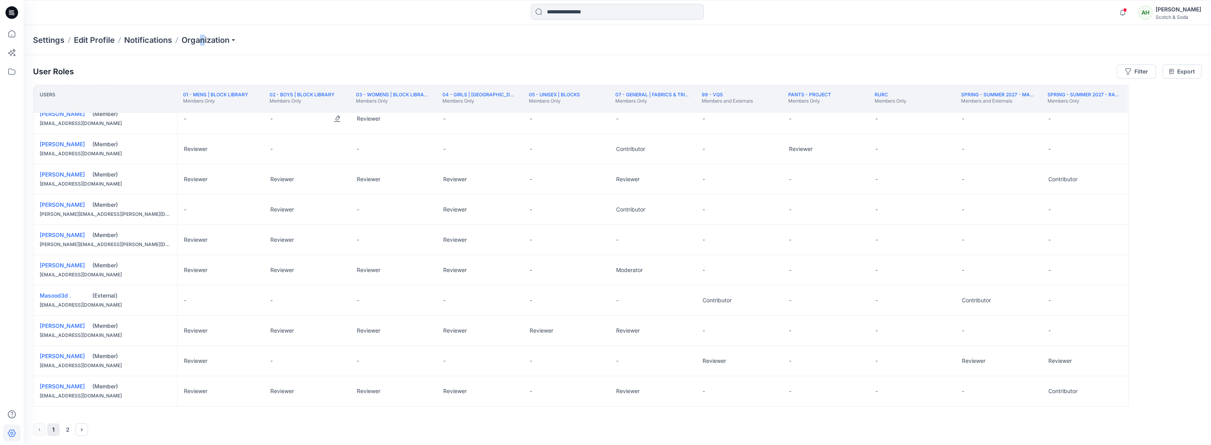
scroll to position [463, 0]
click at [79, 430] on icon "Next" at bounding box center [82, 429] width 6 height 6
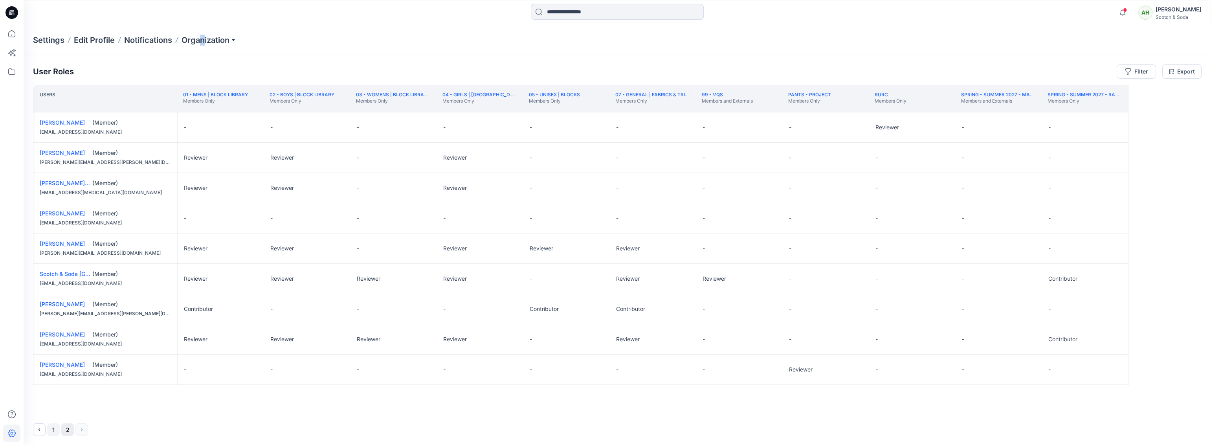
click at [54, 426] on button "1" at bounding box center [53, 429] width 13 height 13
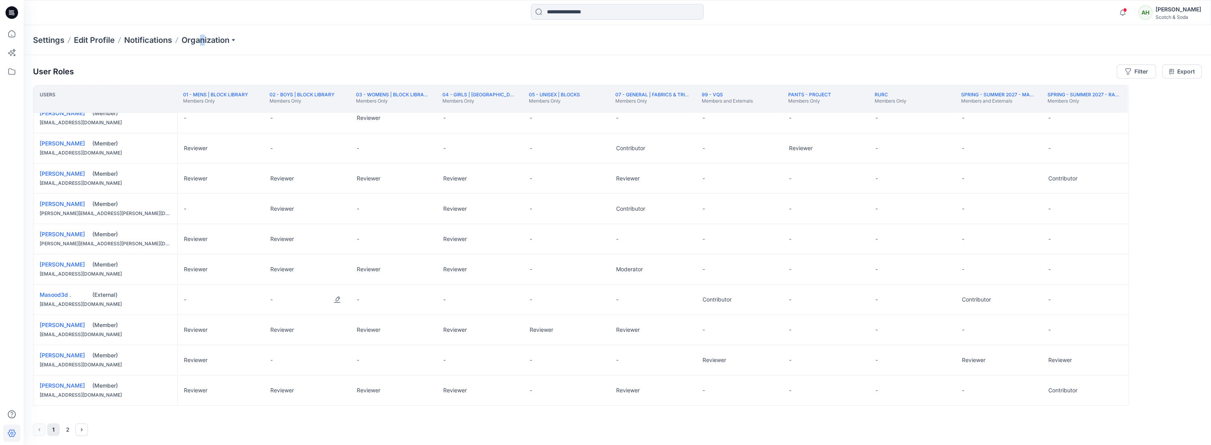
scroll to position [0, 0]
click at [62, 264] on link "[PERSON_NAME]" at bounding box center [62, 264] width 45 height 7
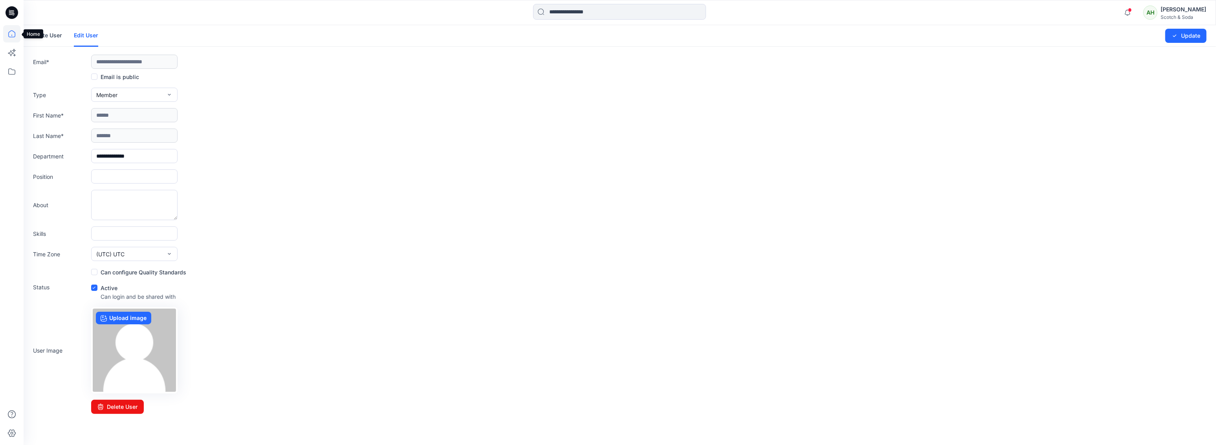
click at [15, 36] on icon at bounding box center [11, 33] width 7 height 7
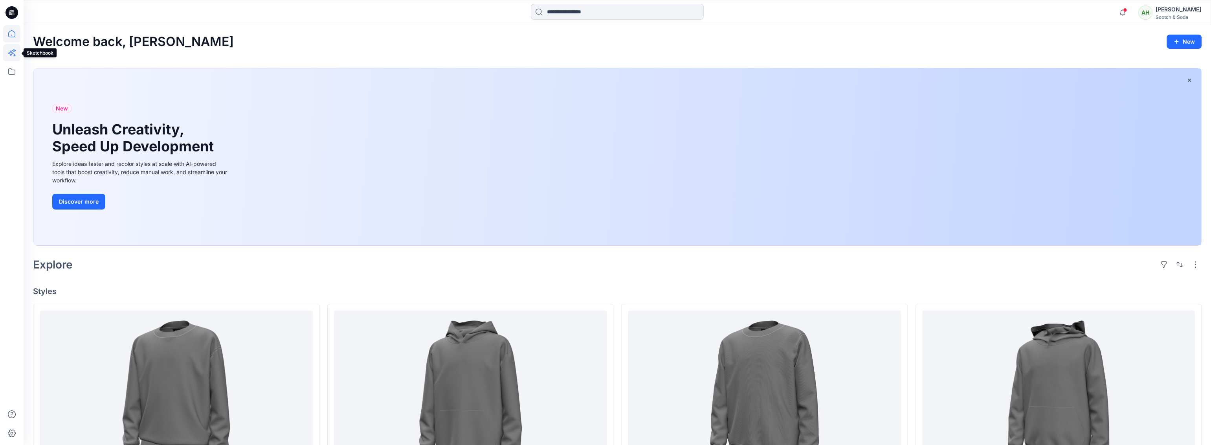
click at [14, 52] on icon at bounding box center [11, 52] width 17 height 17
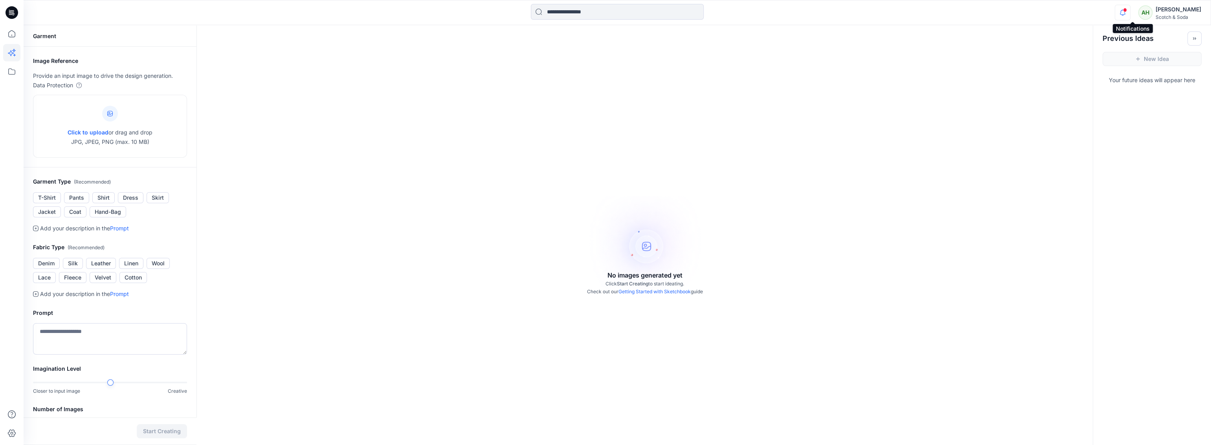
click at [1130, 13] on icon "button" at bounding box center [1122, 13] width 15 height 16
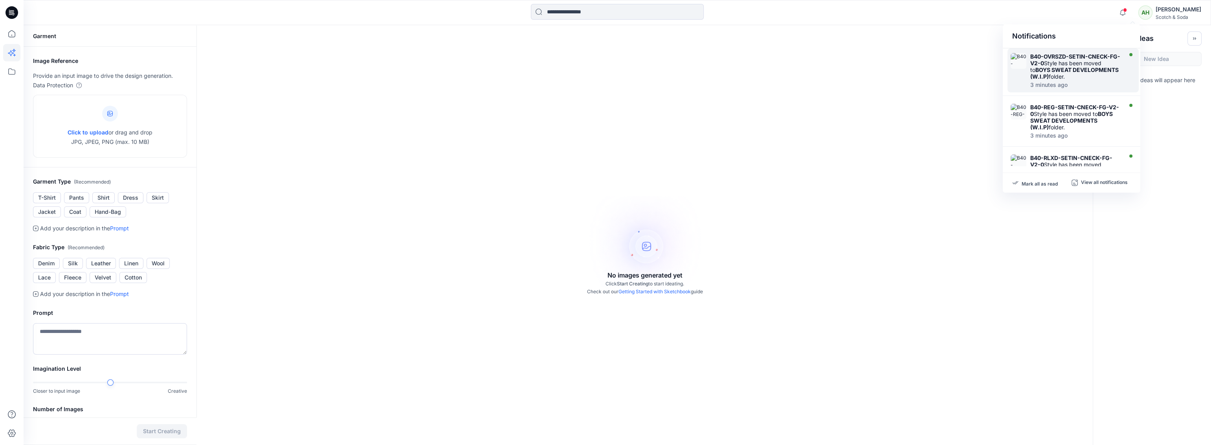
click at [1089, 68] on div "B40-OVRSZD-SETIN-CNECK-FG-V2-0 Style has been moved to BOYS SWEAT DEVELOPMENTS …" at bounding box center [1075, 66] width 90 height 27
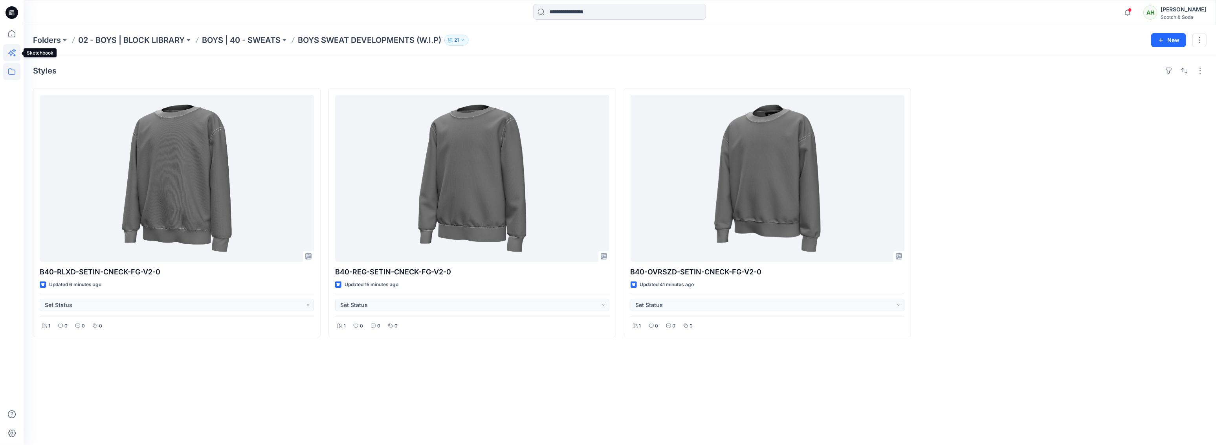
click at [12, 52] on icon at bounding box center [11, 52] width 17 height 17
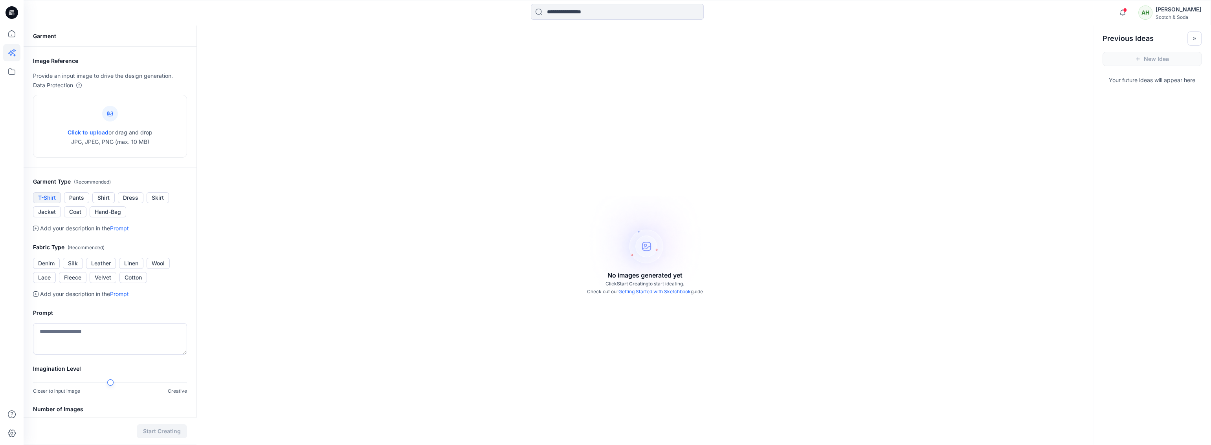
click at [49, 198] on button "T-Shirt" at bounding box center [47, 197] width 28 height 11
click at [138, 276] on button "Cotton" at bounding box center [133, 277] width 28 height 11
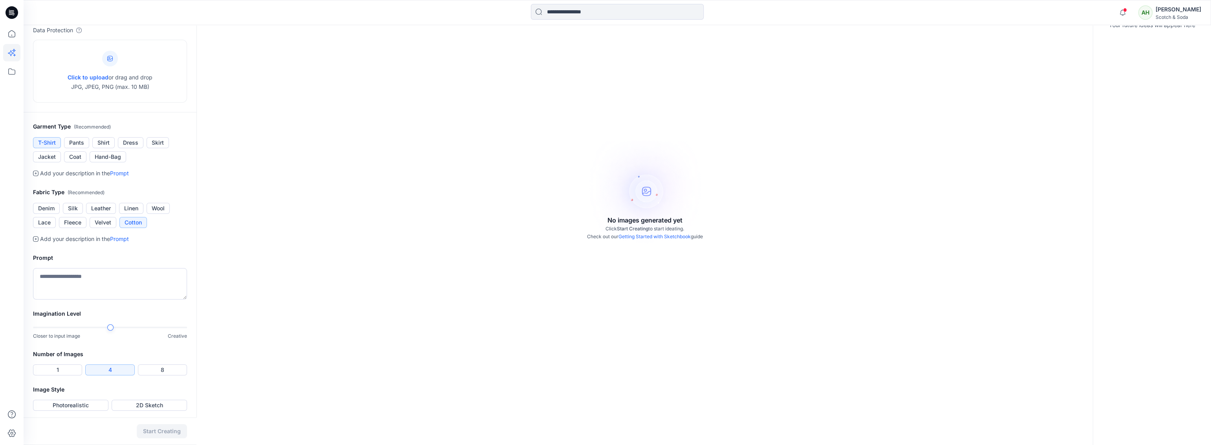
scroll to position [57, 0]
click at [126, 323] on div at bounding box center [126, 326] width 6 height 6
click at [66, 275] on textarea at bounding box center [110, 281] width 154 height 31
type textarea "**********"
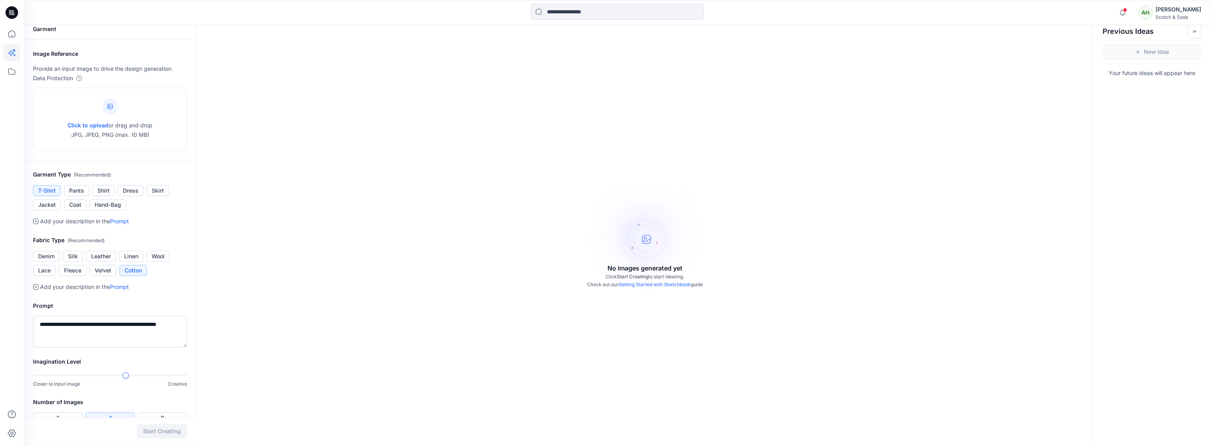
scroll to position [0, 0]
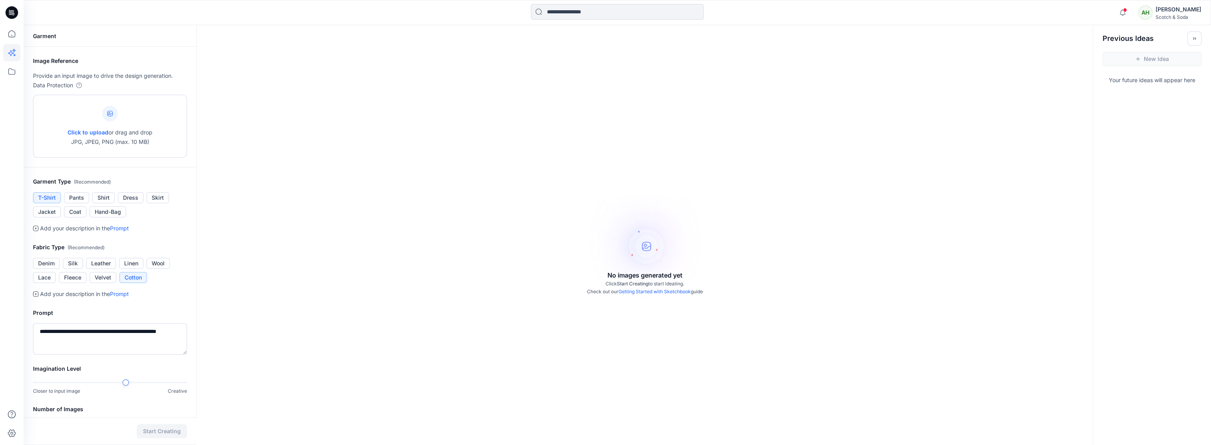
click at [94, 133] on span "Click to upload" at bounding box center [88, 132] width 41 height 7
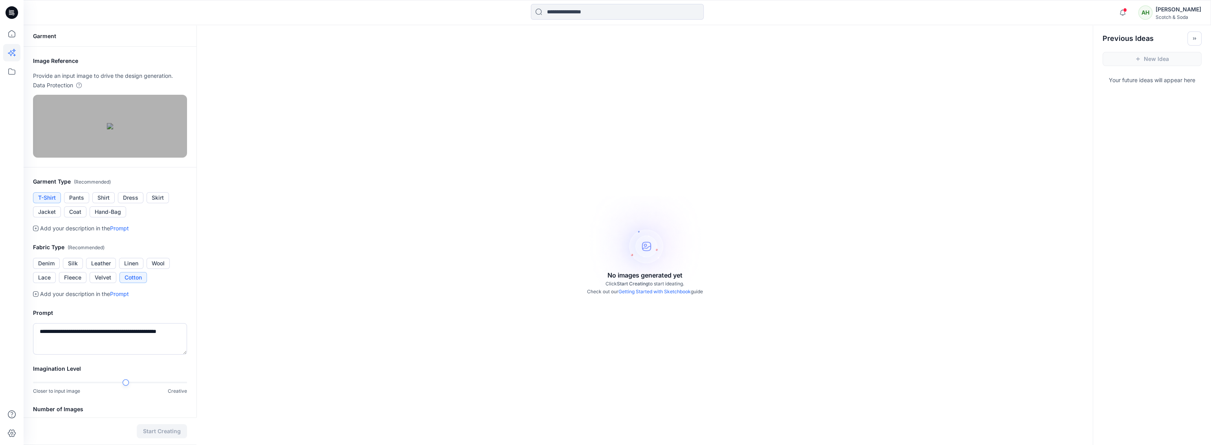
scroll to position [158, 0]
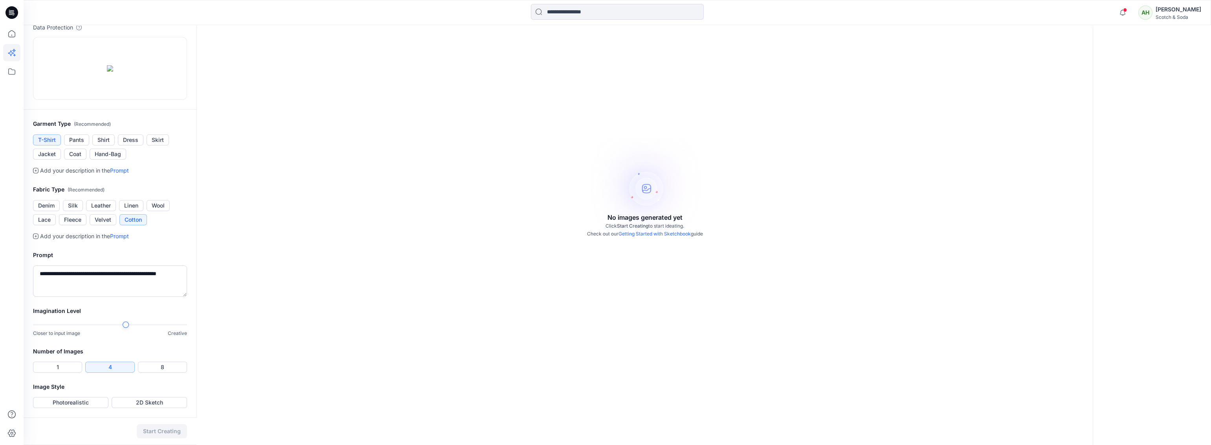
click at [153, 323] on div at bounding box center [110, 325] width 154 height 6
click at [91, 400] on button "Photorealistic" at bounding box center [70, 402] width 75 height 11
click at [157, 403] on button "2D Sketch" at bounding box center [149, 402] width 75 height 11
click at [158, 433] on button "Start Creating" at bounding box center [162, 431] width 50 height 14
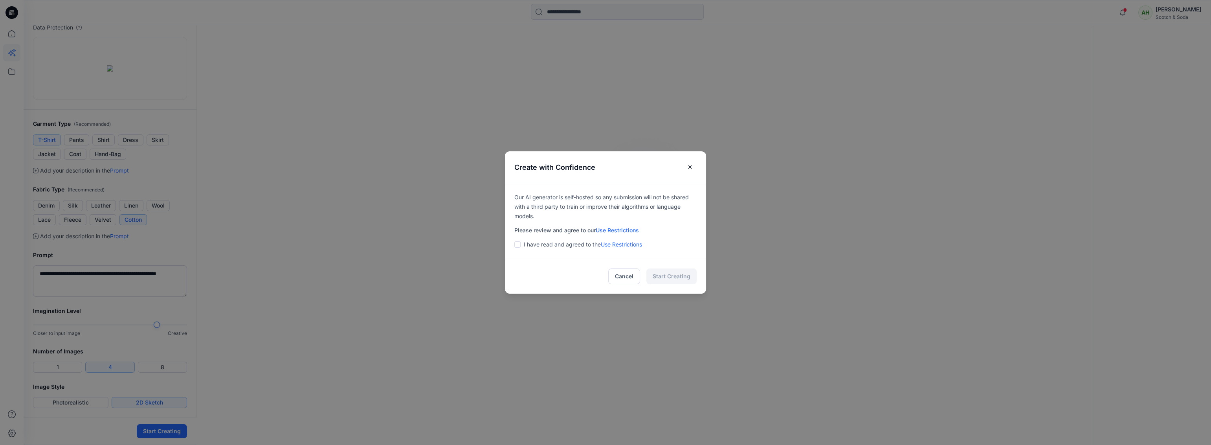
click at [519, 242] on span at bounding box center [517, 244] width 6 height 6
click at [664, 273] on button "Start Creating" at bounding box center [671, 276] width 50 height 16
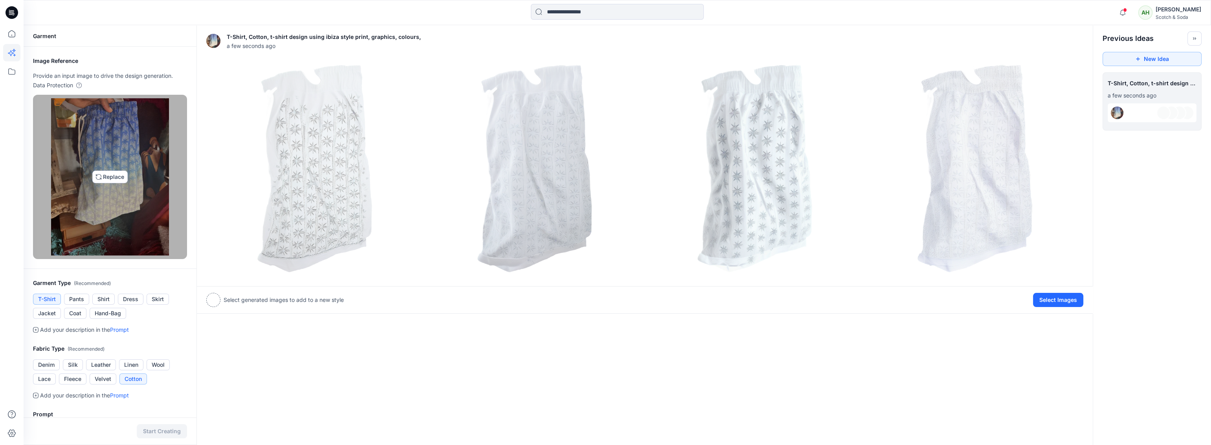
click at [113, 178] on img at bounding box center [110, 176] width 118 height 157
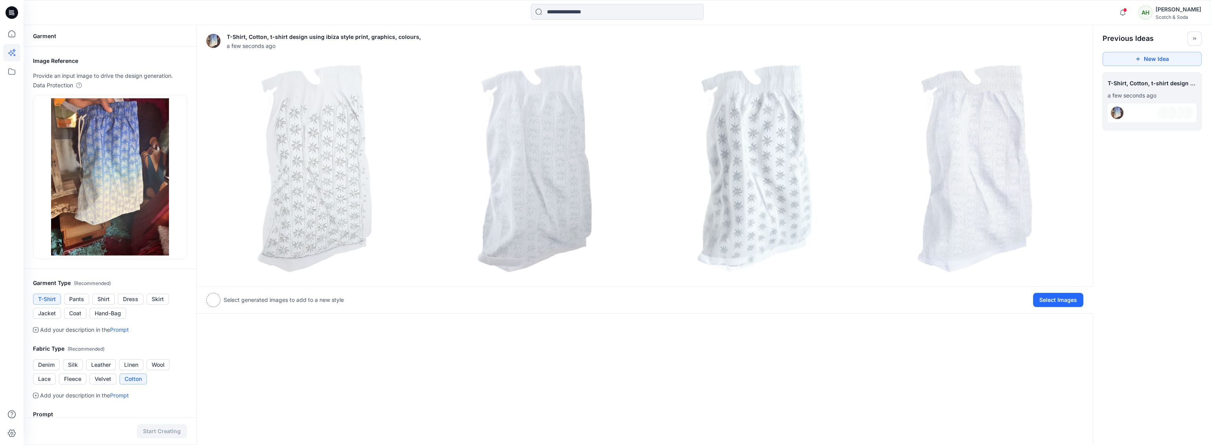
type input "**********"
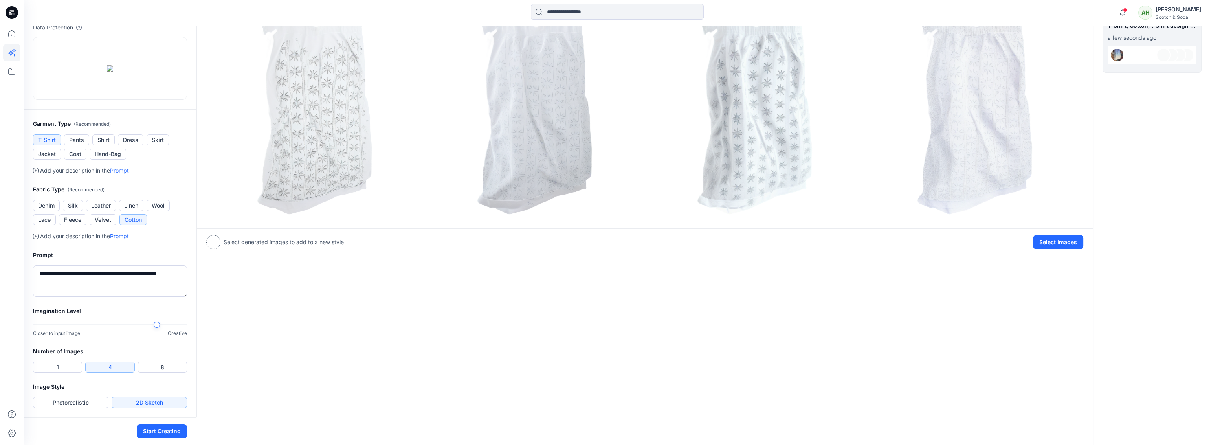
scroll to position [158, 0]
click at [69, 402] on button "Photorealistic" at bounding box center [70, 402] width 75 height 11
click at [174, 435] on button "Start Creating" at bounding box center [162, 431] width 50 height 14
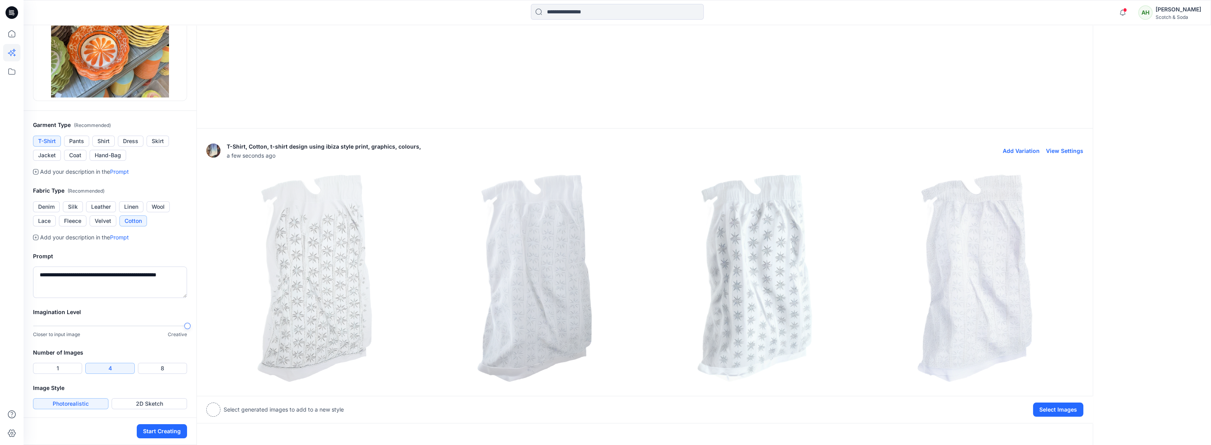
click at [217, 323] on div "**********" at bounding box center [617, 156] width 1187 height 579
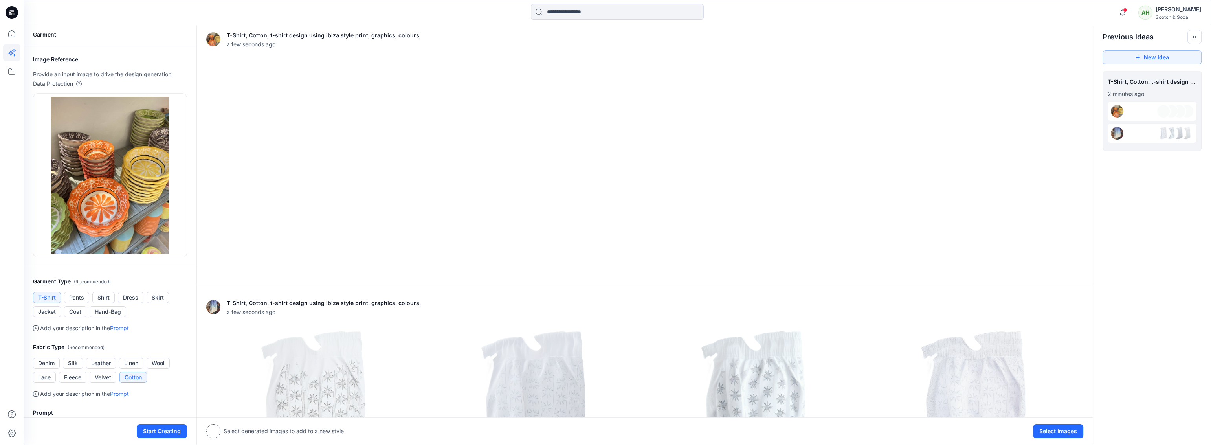
scroll to position [0, 0]
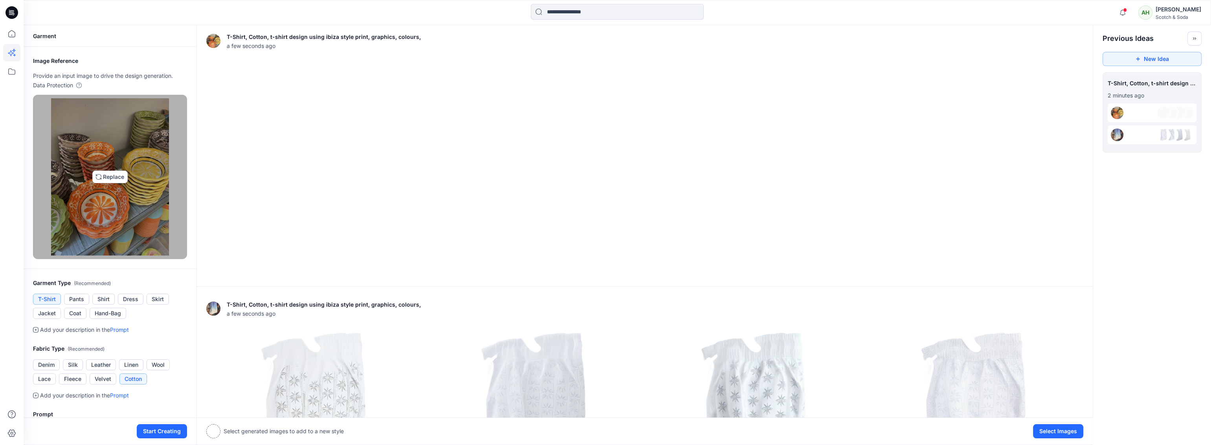
click at [109, 171] on img at bounding box center [110, 176] width 118 height 157
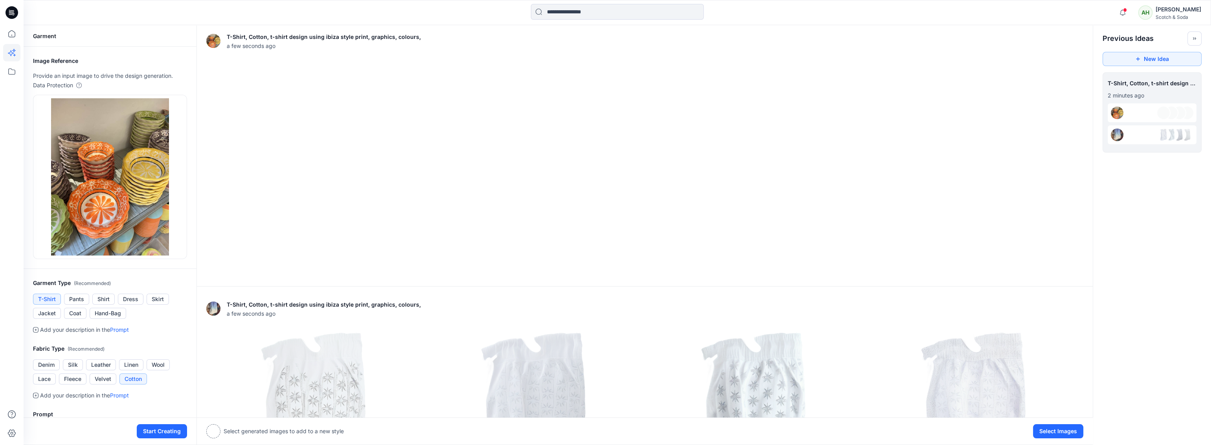
click at [35, 329] on icon at bounding box center [36, 330] width 6 height 6
click at [123, 330] on link "Prompt" at bounding box center [119, 329] width 19 height 7
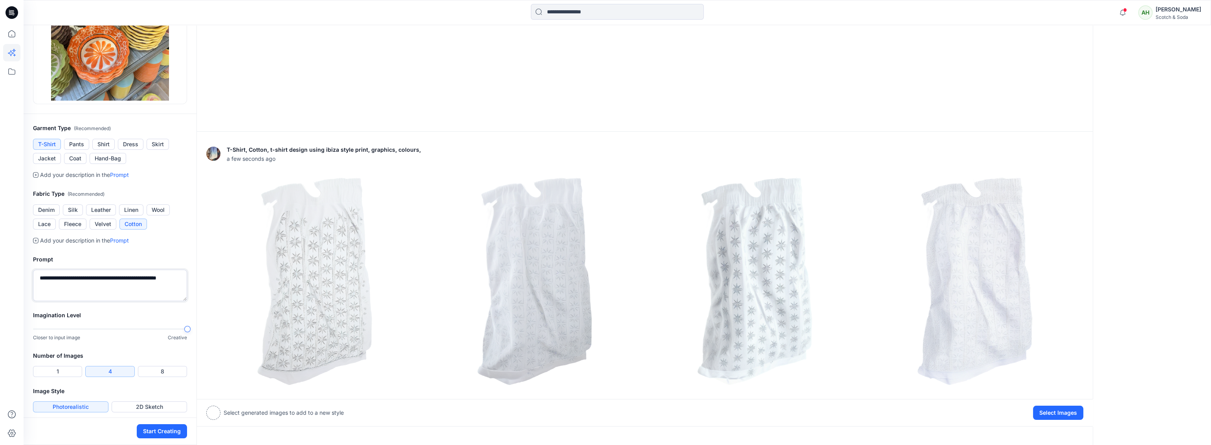
scroll to position [158, 0]
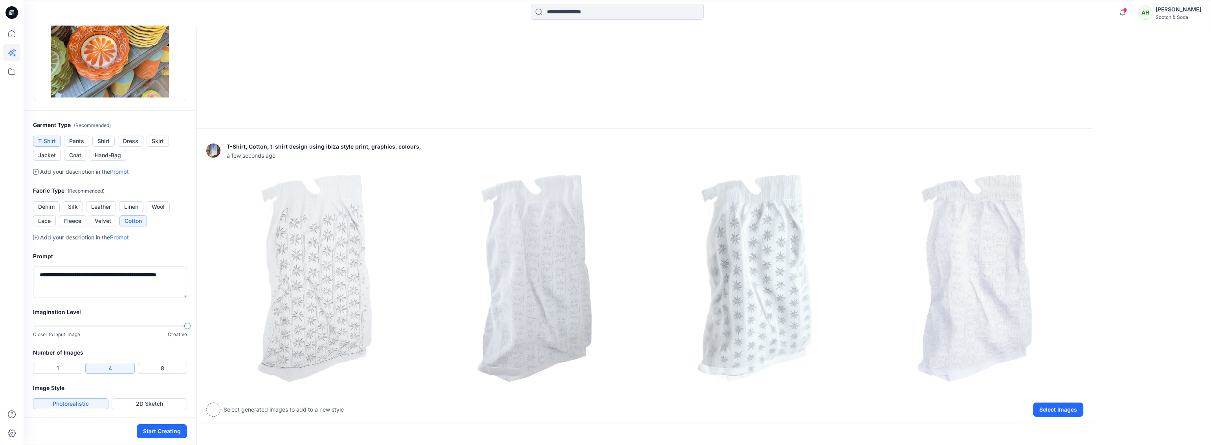
click at [119, 237] on link "Prompt" at bounding box center [119, 237] width 19 height 7
drag, startPoint x: 73, startPoint y: 289, endPoint x: 20, endPoint y: 260, distance: 60.8
click at [20, 260] on div "Notifications B40-OVRSZD-SETIN-CNECK-FG-V2-0 Style has been moved to BOYS SWEAT…" at bounding box center [605, 144] width 1211 height 604
click at [120, 236] on link "Prompt" at bounding box center [119, 237] width 19 height 7
click at [120, 237] on link "Prompt" at bounding box center [119, 237] width 19 height 7
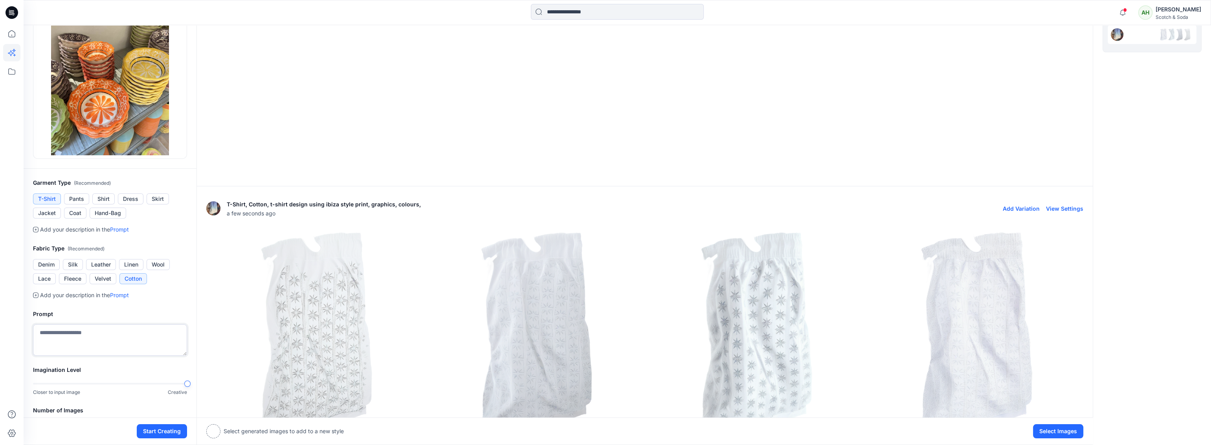
scroll to position [0, 0]
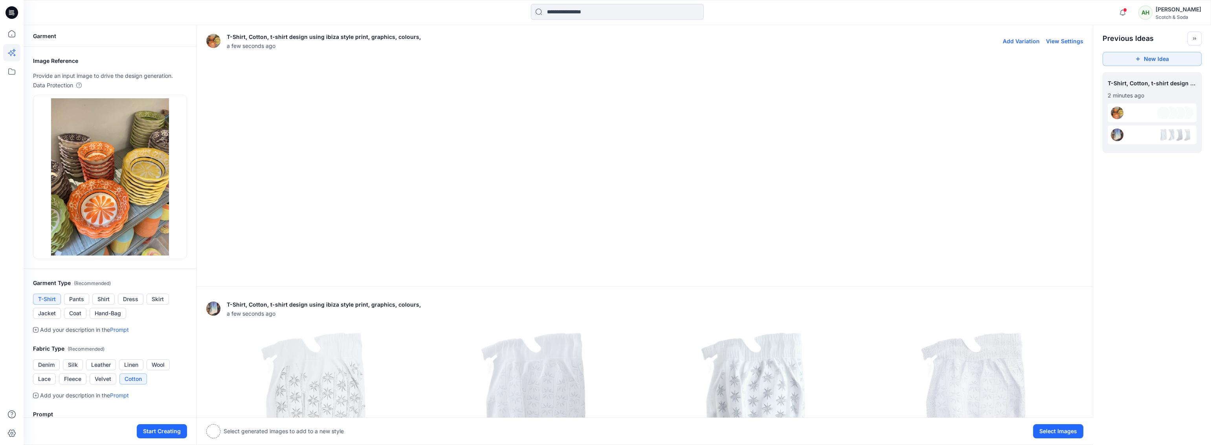
click at [1058, 42] on button "View Settings" at bounding box center [1064, 41] width 37 height 7
type textarea "**********"
click at [317, 39] on p "T-Shirt, Cotton, t-shirt design using ibiza style print, graphics, colours," at bounding box center [324, 36] width 194 height 9
click at [1173, 36] on icon "Toggle idea bar" at bounding box center [1195, 39] width 6 height 6
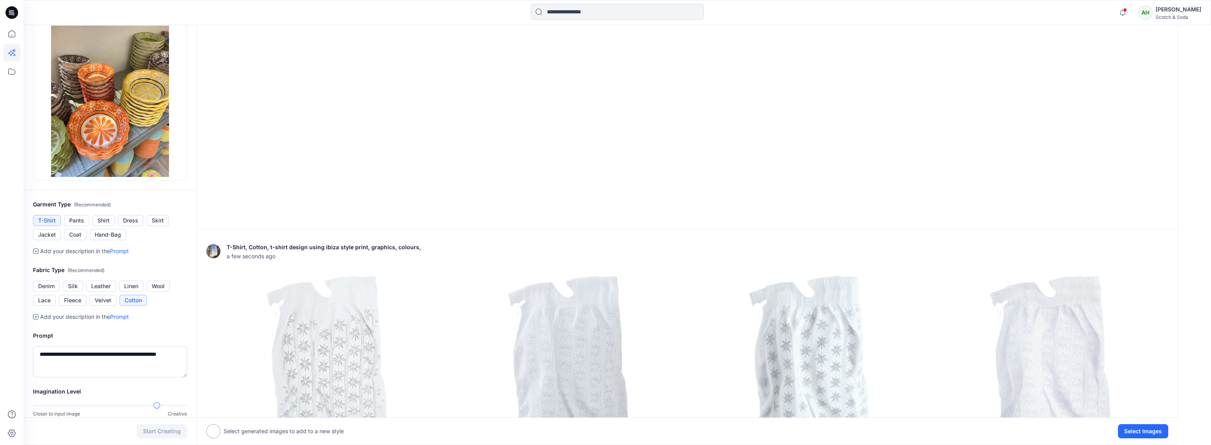
scroll to position [178, 0]
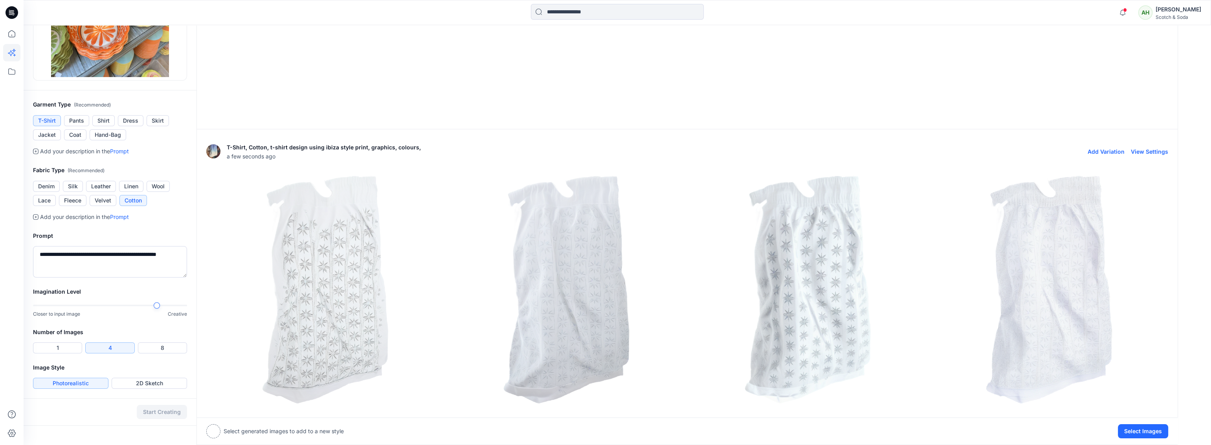
click at [1144, 150] on button "View Settings" at bounding box center [1149, 151] width 37 height 7
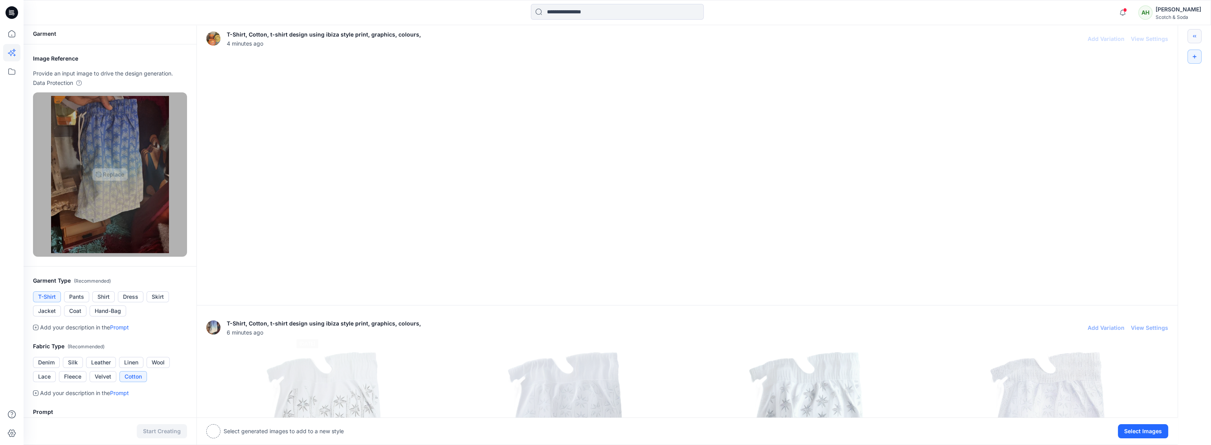
scroll to position [0, 0]
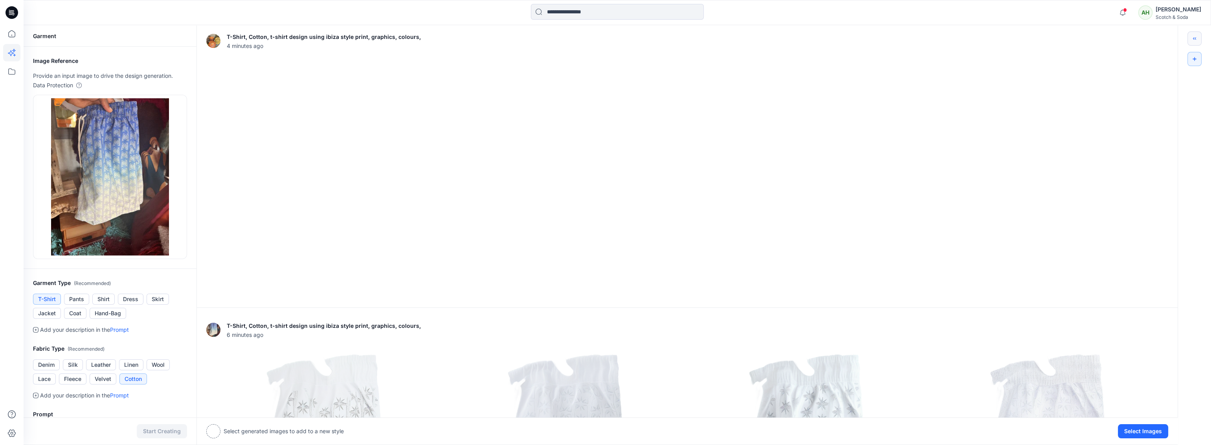
click at [57, 25] on div "Notifications B40-OVRSZD-SETIN-CNECK-FG-V2-0 Style has been moved to BOYS SWEAT…" at bounding box center [617, 12] width 1187 height 25
click at [1173, 37] on icon "Toggle idea bar" at bounding box center [1195, 39] width 6 height 6
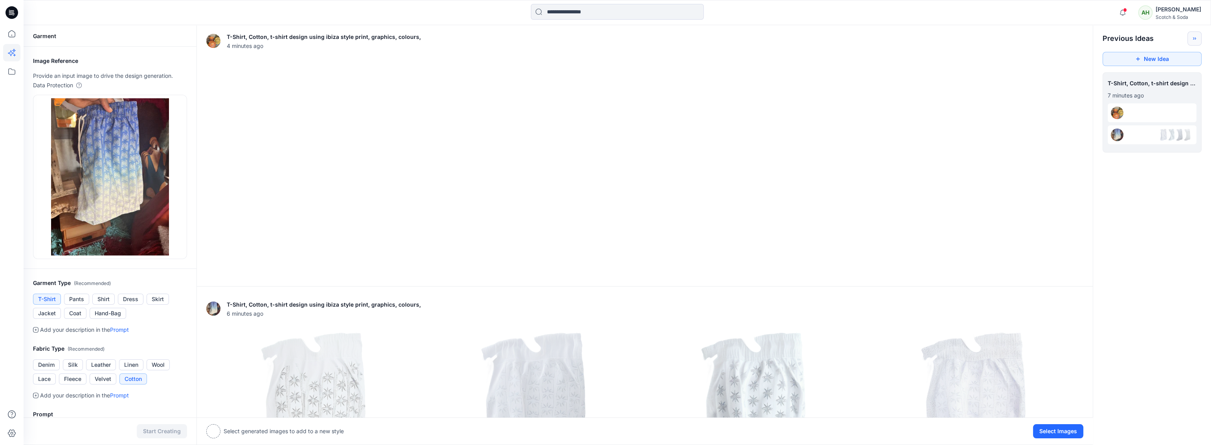
click at [1128, 91] on p "7 minutes ago" at bounding box center [1152, 95] width 89 height 9
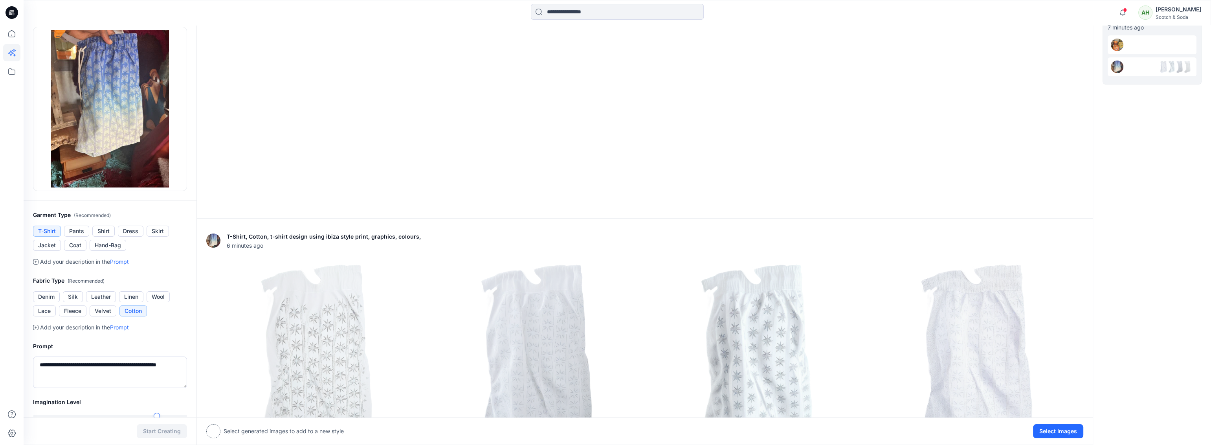
scroll to position [158, 0]
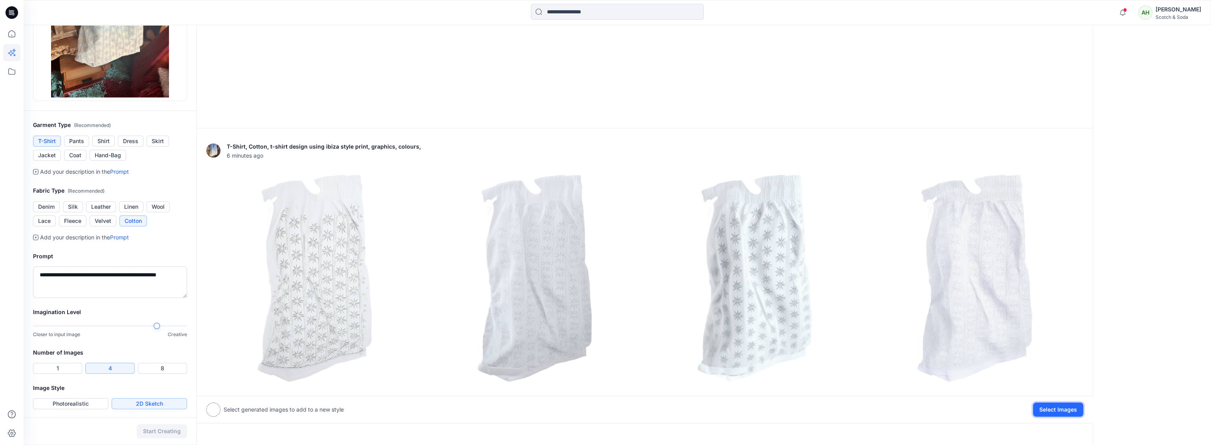
click at [1061, 410] on button "Select Images" at bounding box center [1058, 409] width 50 height 14
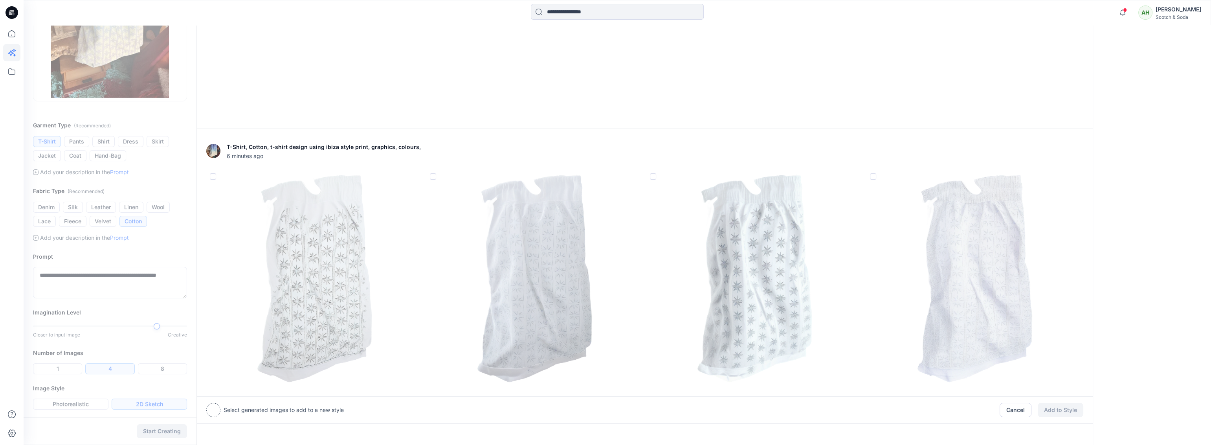
scroll to position [0, 0]
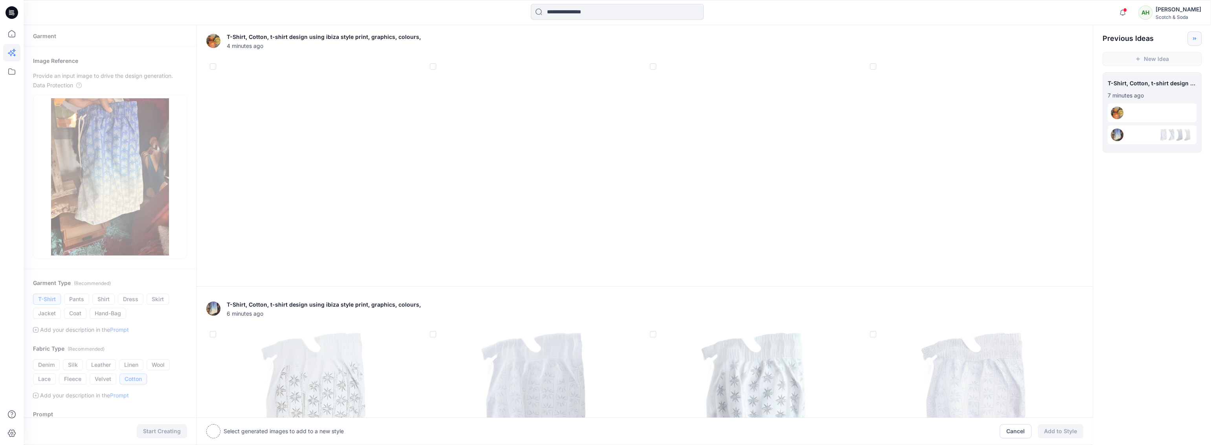
click at [211, 69] on span at bounding box center [213, 66] width 6 height 6
click at [1029, 429] on button "Cancel" at bounding box center [1016, 430] width 32 height 14
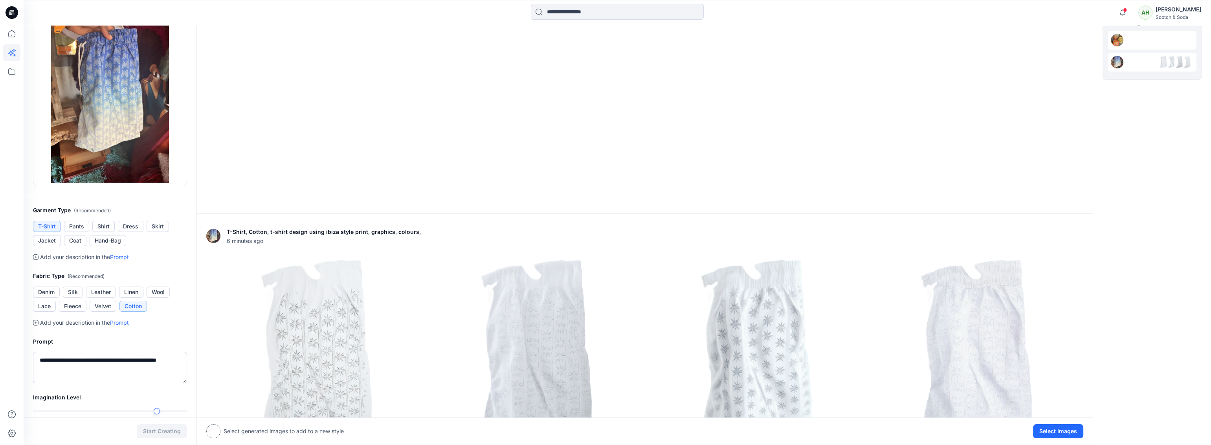
scroll to position [158, 0]
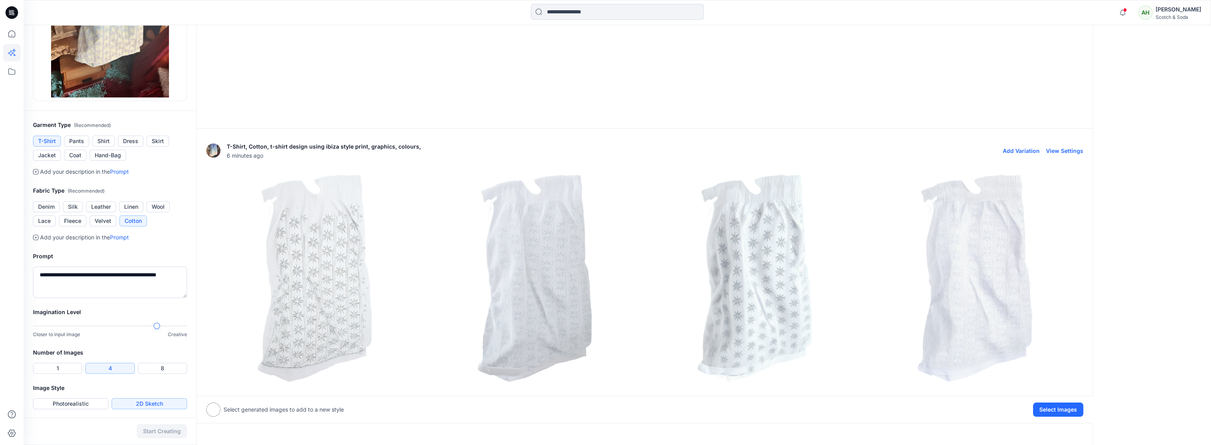
click at [291, 233] on img at bounding box center [315, 278] width 216 height 216
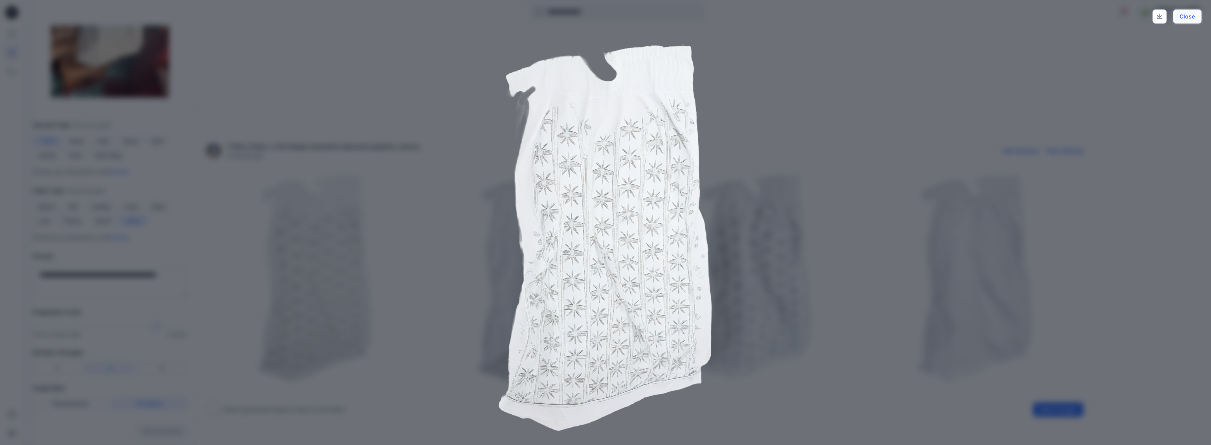
click at [1173, 15] on button "Close" at bounding box center [1187, 16] width 29 height 14
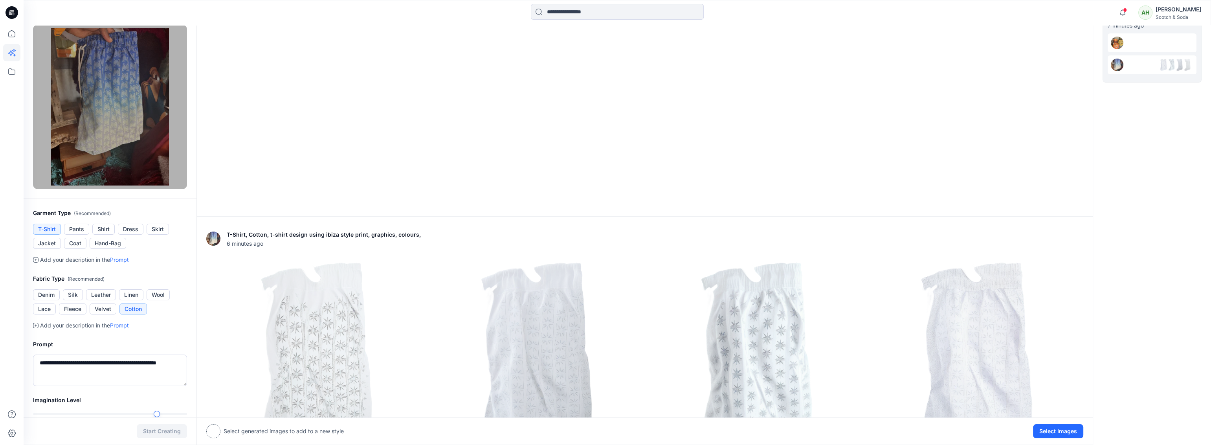
scroll to position [0, 0]
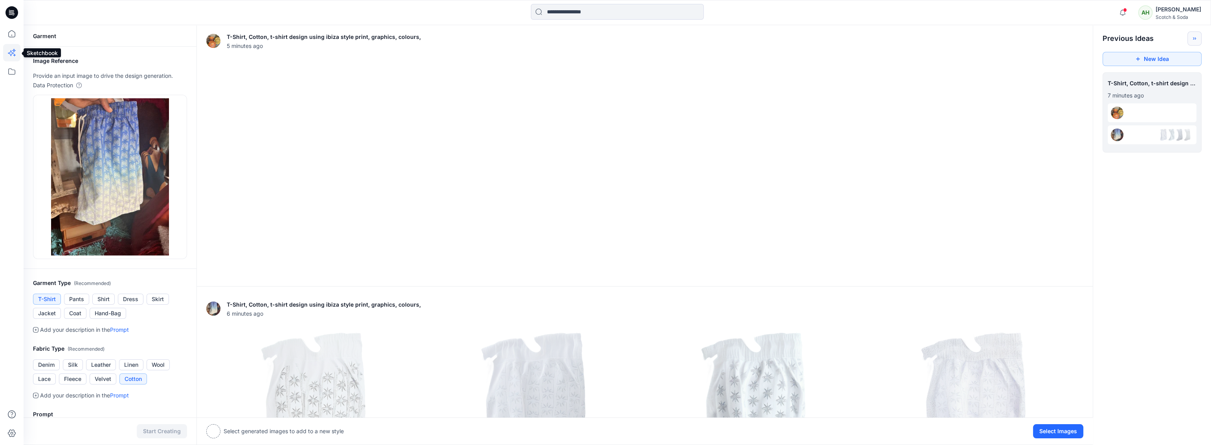
click at [7, 51] on icon at bounding box center [11, 52] width 17 height 17
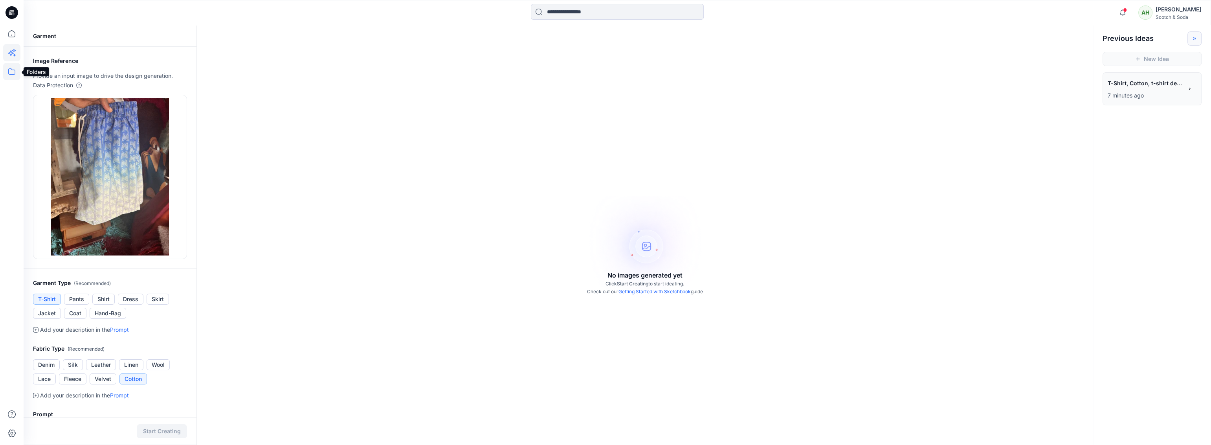
click at [15, 73] on icon at bounding box center [11, 71] width 7 height 6
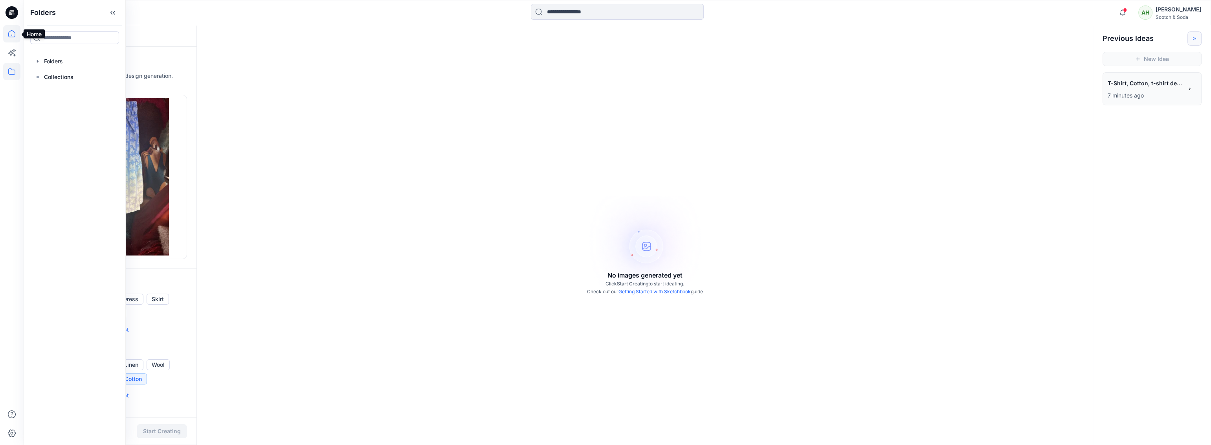
click at [11, 32] on icon at bounding box center [11, 33] width 17 height 17
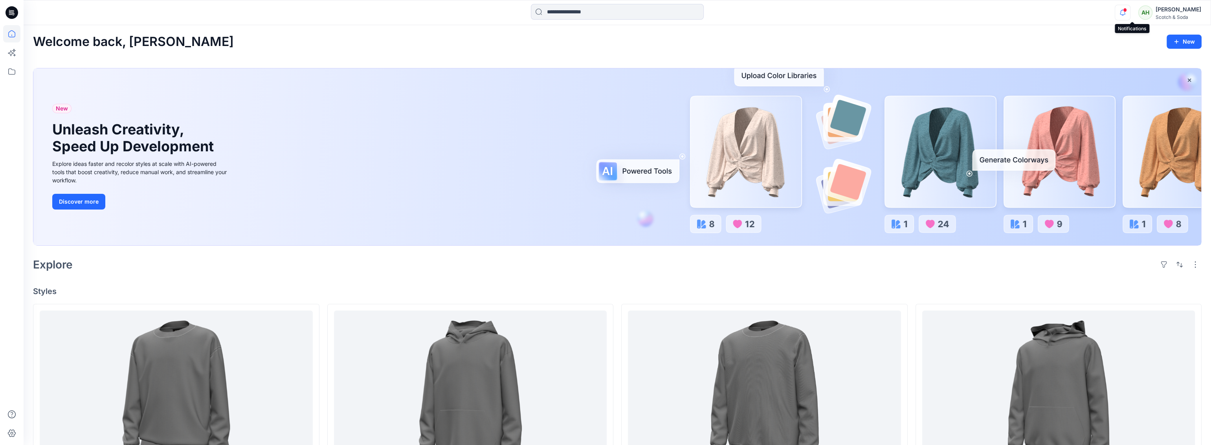
click at [1130, 14] on icon "button" at bounding box center [1122, 13] width 15 height 16
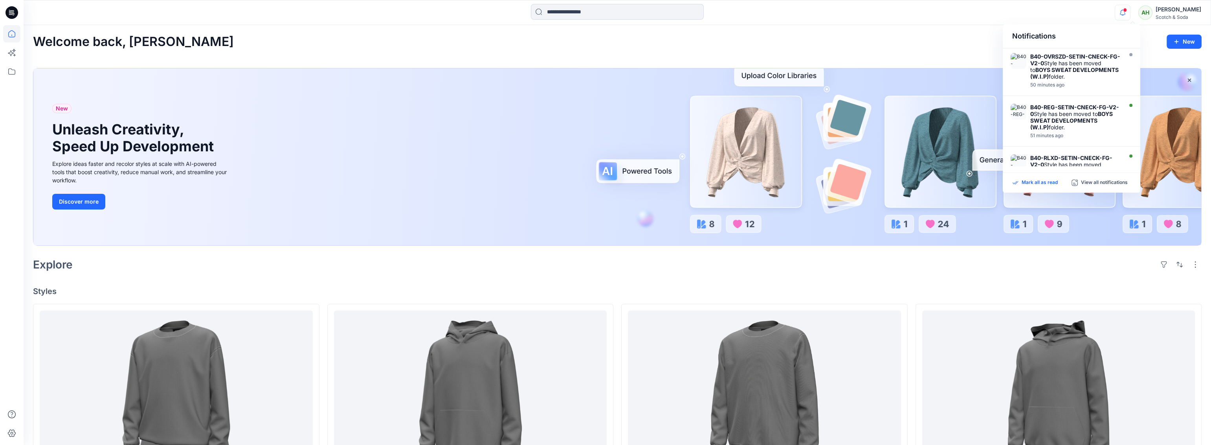
click at [1047, 183] on p "Mark all as read" at bounding box center [1040, 182] width 36 height 7
click at [876, 14] on div at bounding box center [617, 12] width 594 height 17
